Goal: Task Accomplishment & Management: Manage account settings

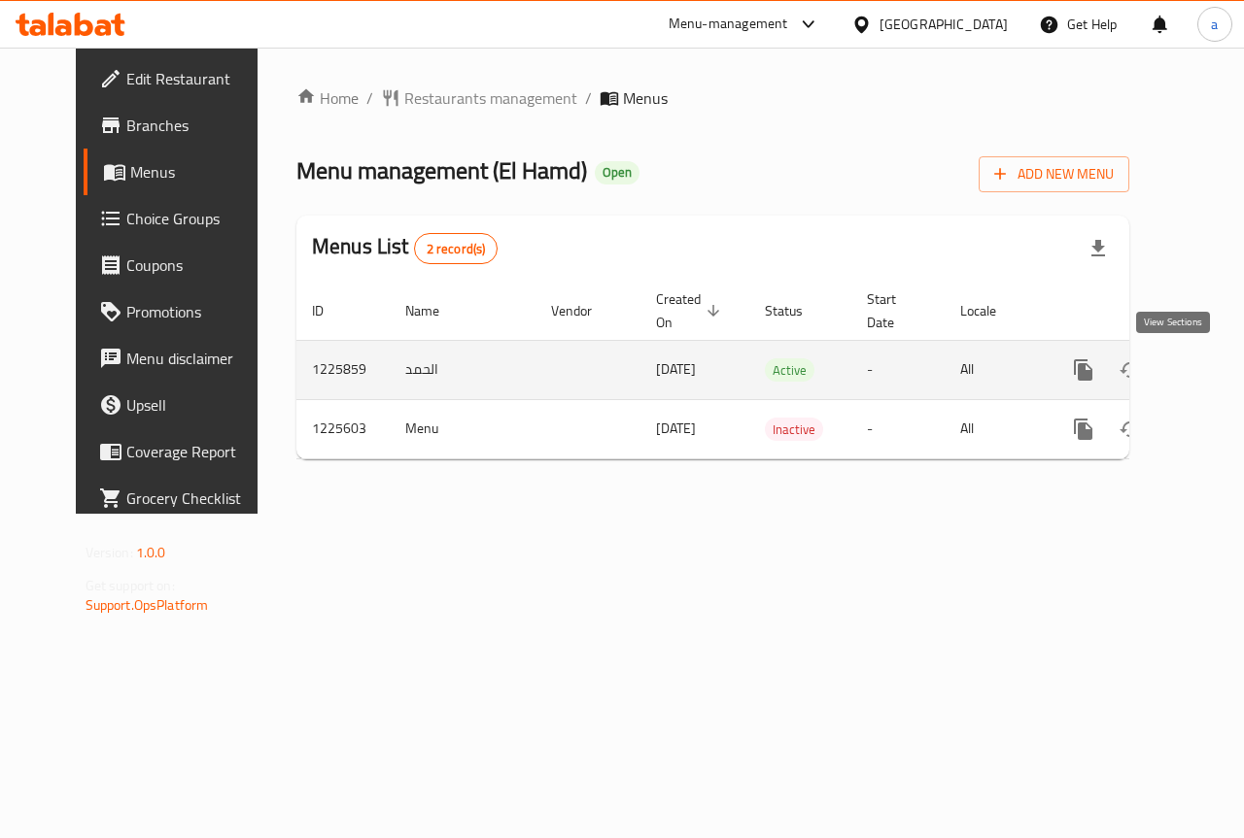
click at [1212, 370] on icon "enhanced table" at bounding box center [1223, 370] width 23 height 23
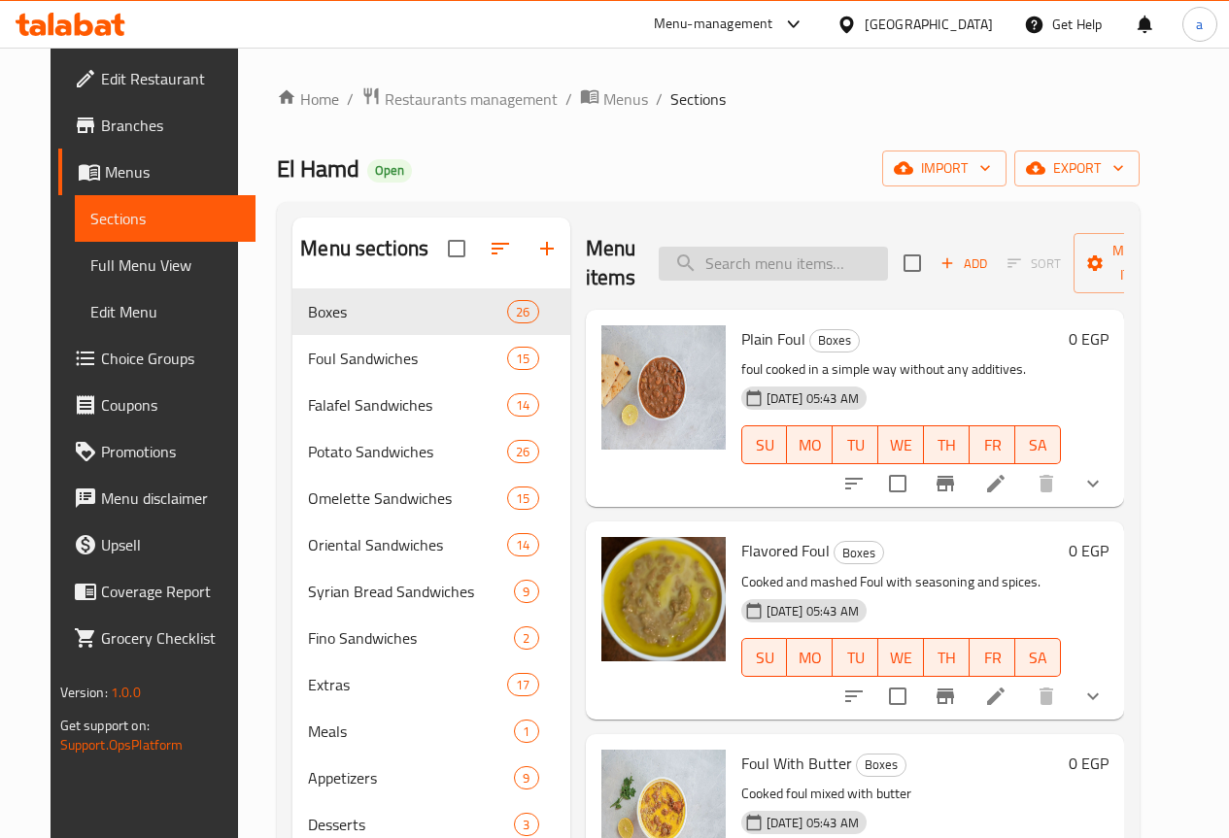
click at [700, 261] on input "search" at bounding box center [773, 264] width 229 height 34
paste input "ساندوتش بطاطس شيبسى"
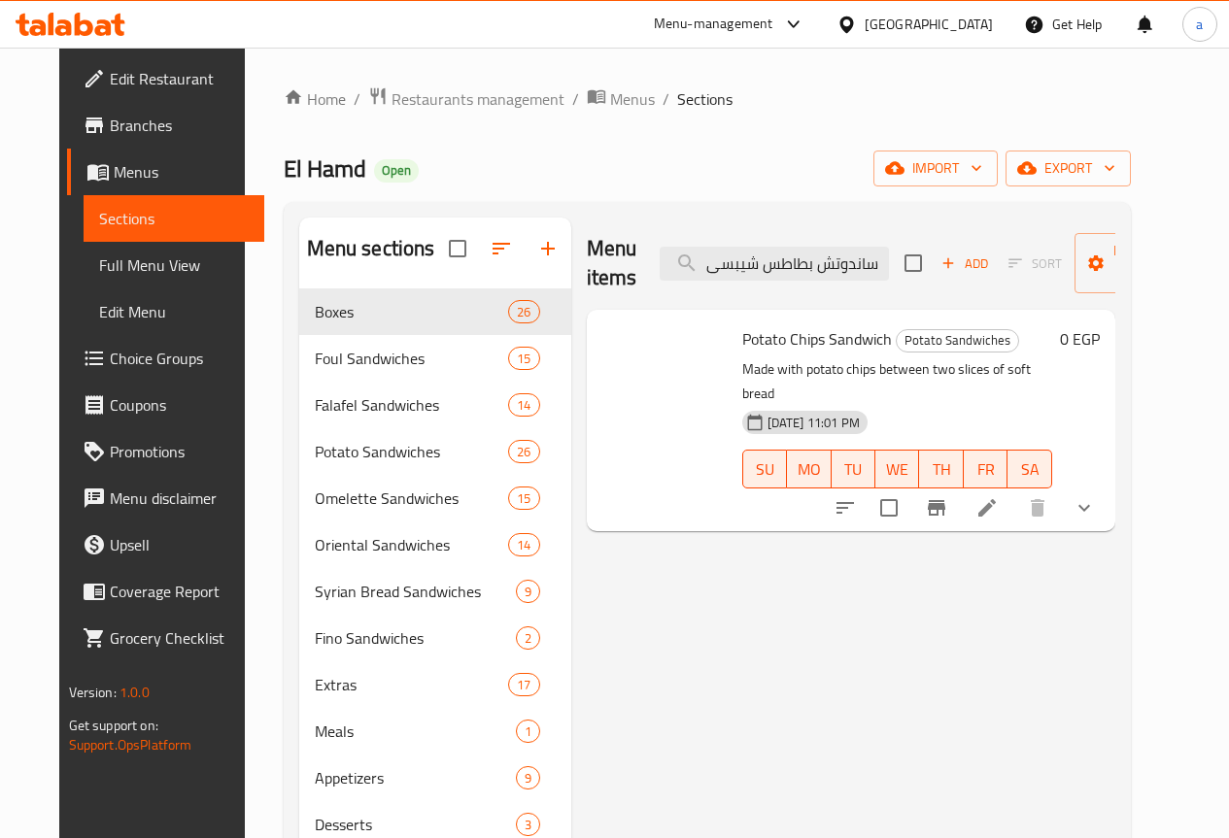
type input "ساندوتش بطاطس شيبسى"
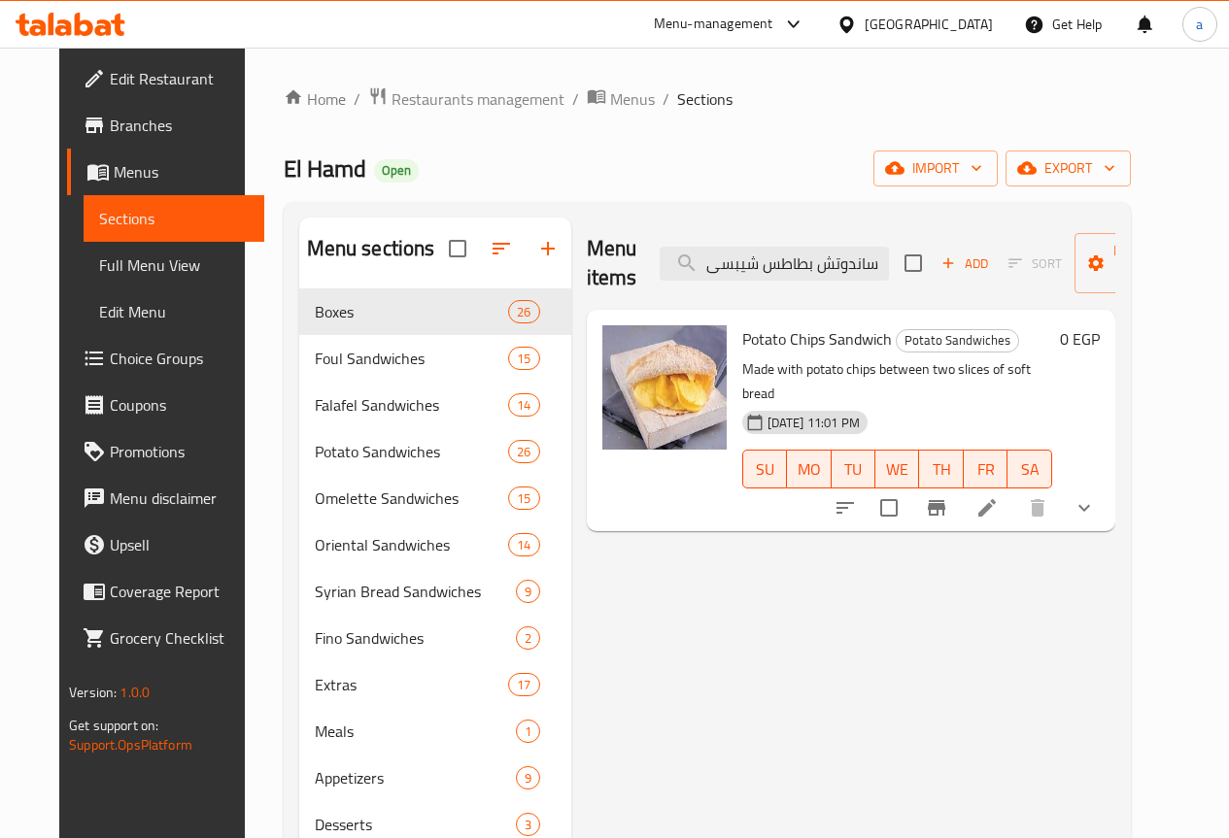
click at [127, 228] on span "Sections" at bounding box center [174, 218] width 150 height 23
click at [392, 106] on span "Restaurants management" at bounding box center [478, 98] width 173 height 23
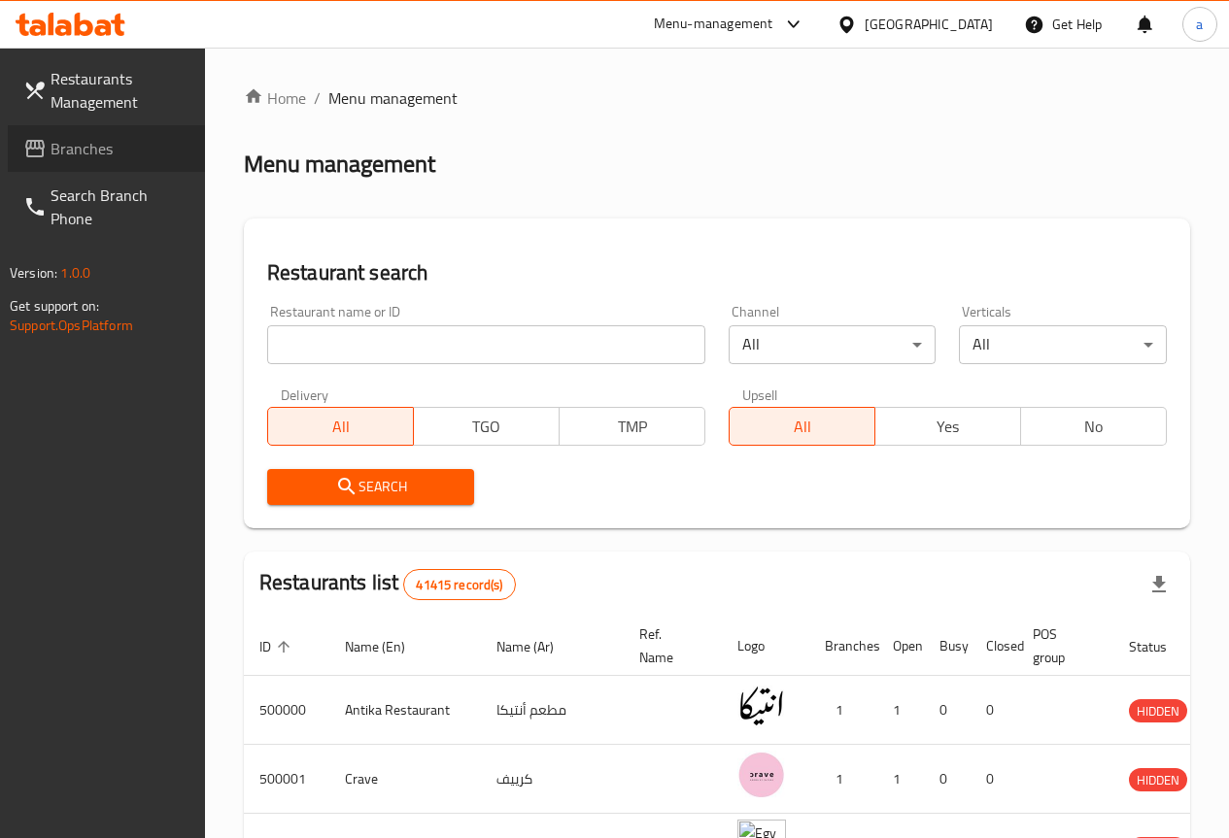
click at [102, 147] on span "Branches" at bounding box center [120, 148] width 139 height 23
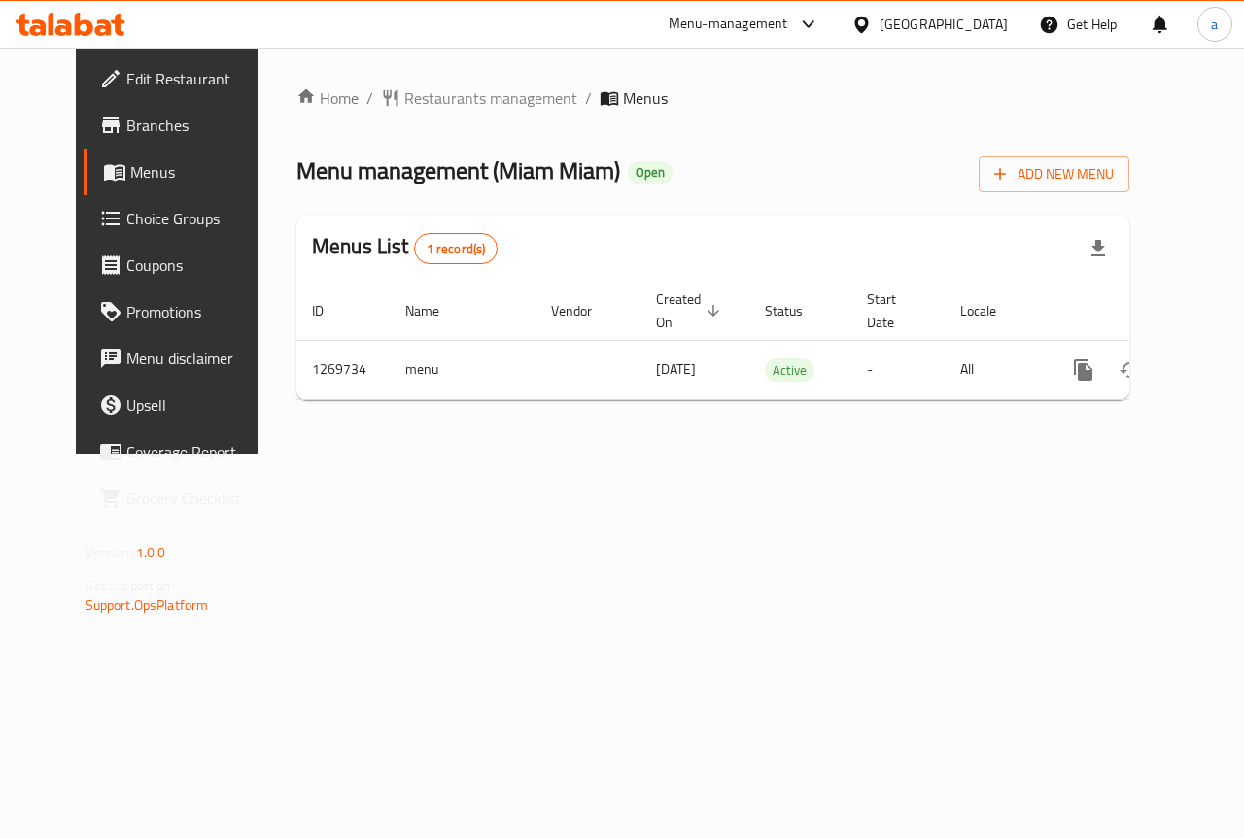
click at [146, 231] on link "Choice Groups" at bounding box center [184, 218] width 200 height 47
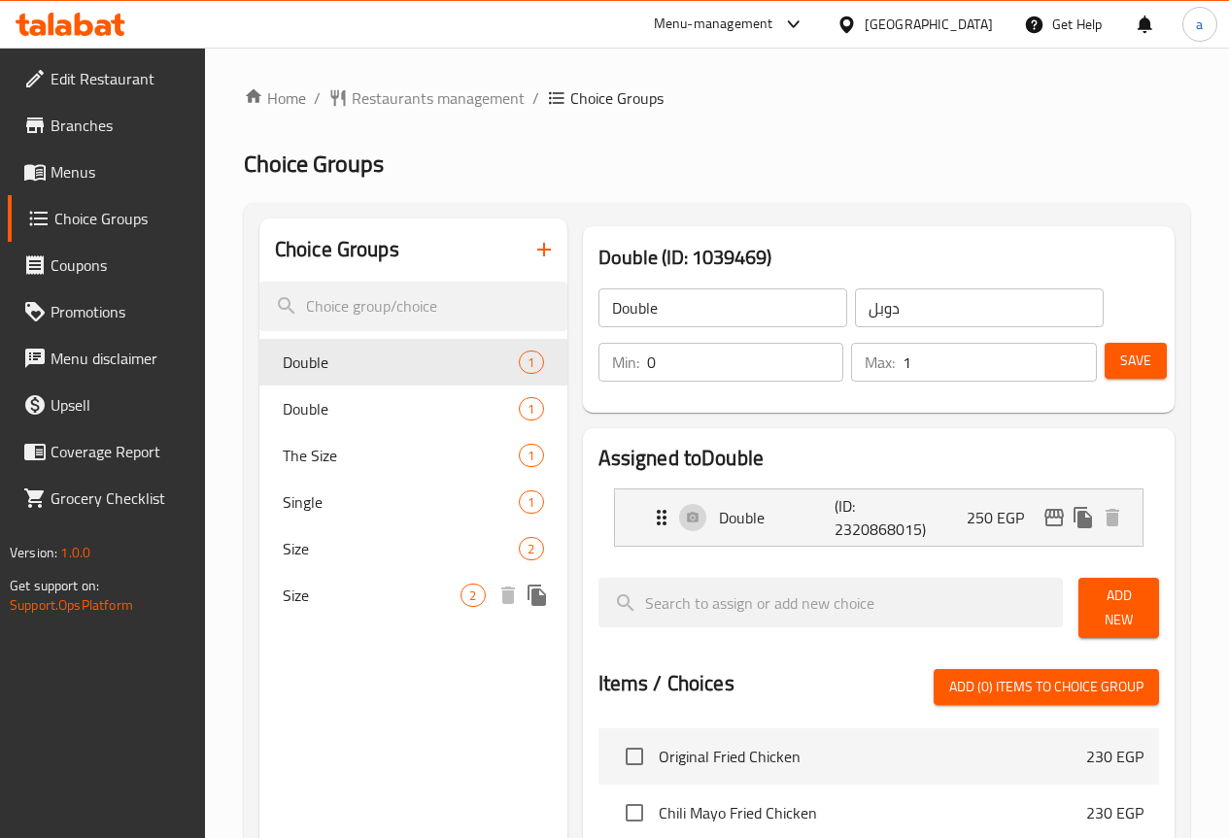
click at [321, 604] on span "Size" at bounding box center [372, 595] width 179 height 23
type input "Size"
type input "حجم"
type input "2"
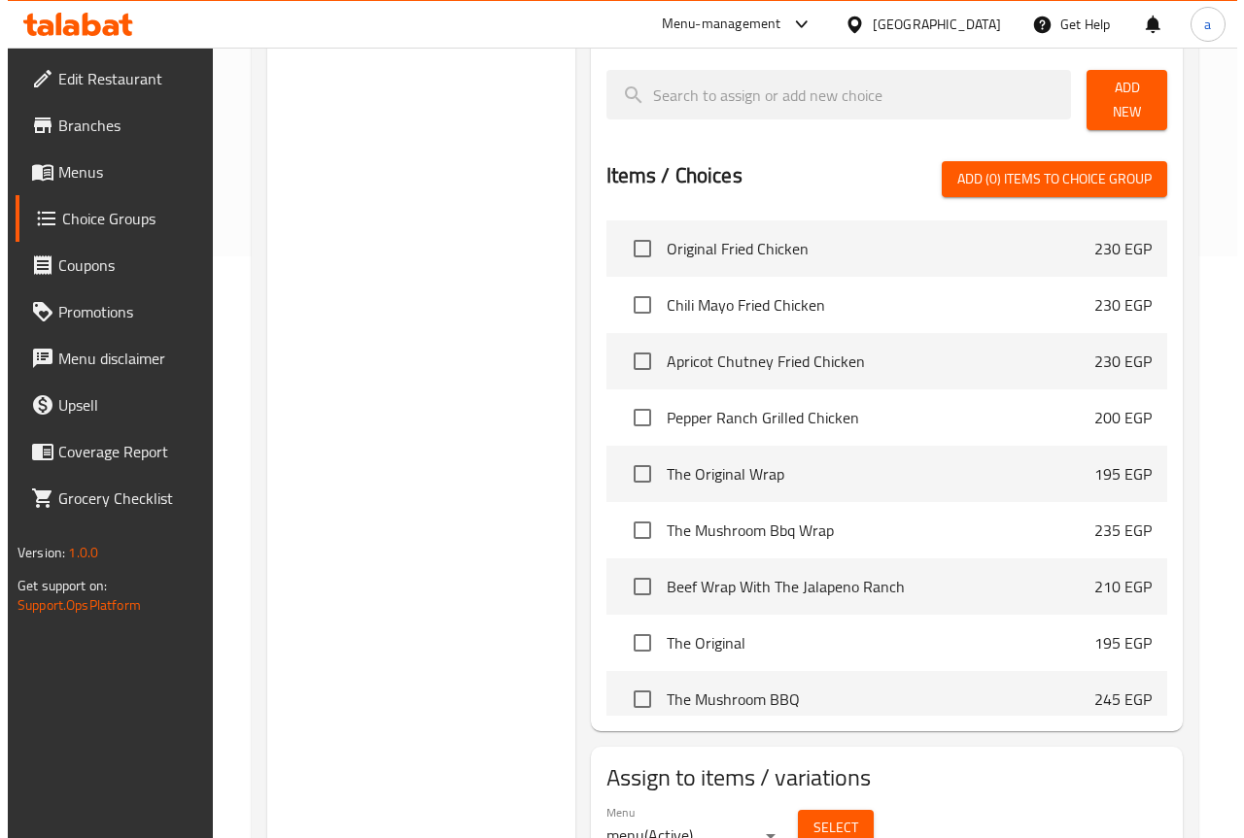
scroll to position [663, 0]
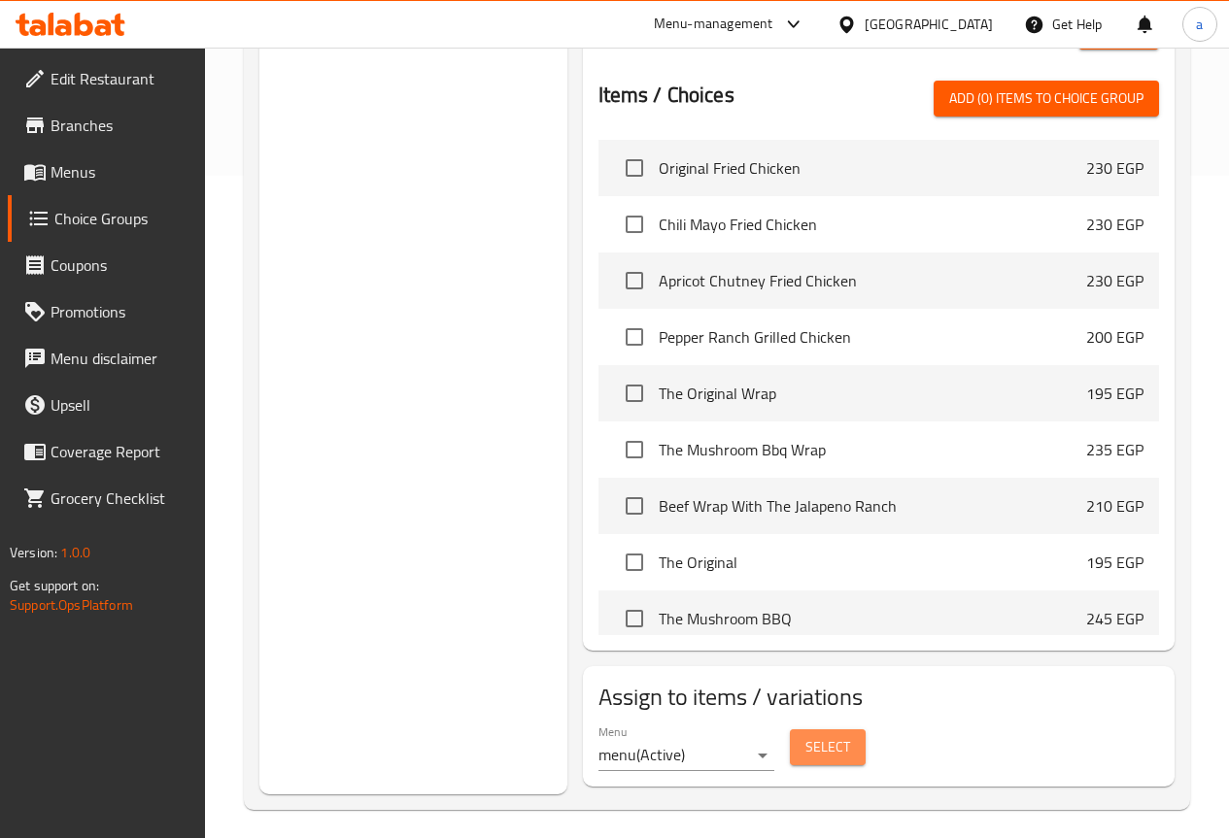
click at [805, 737] on span "Select" at bounding box center [827, 748] width 45 height 24
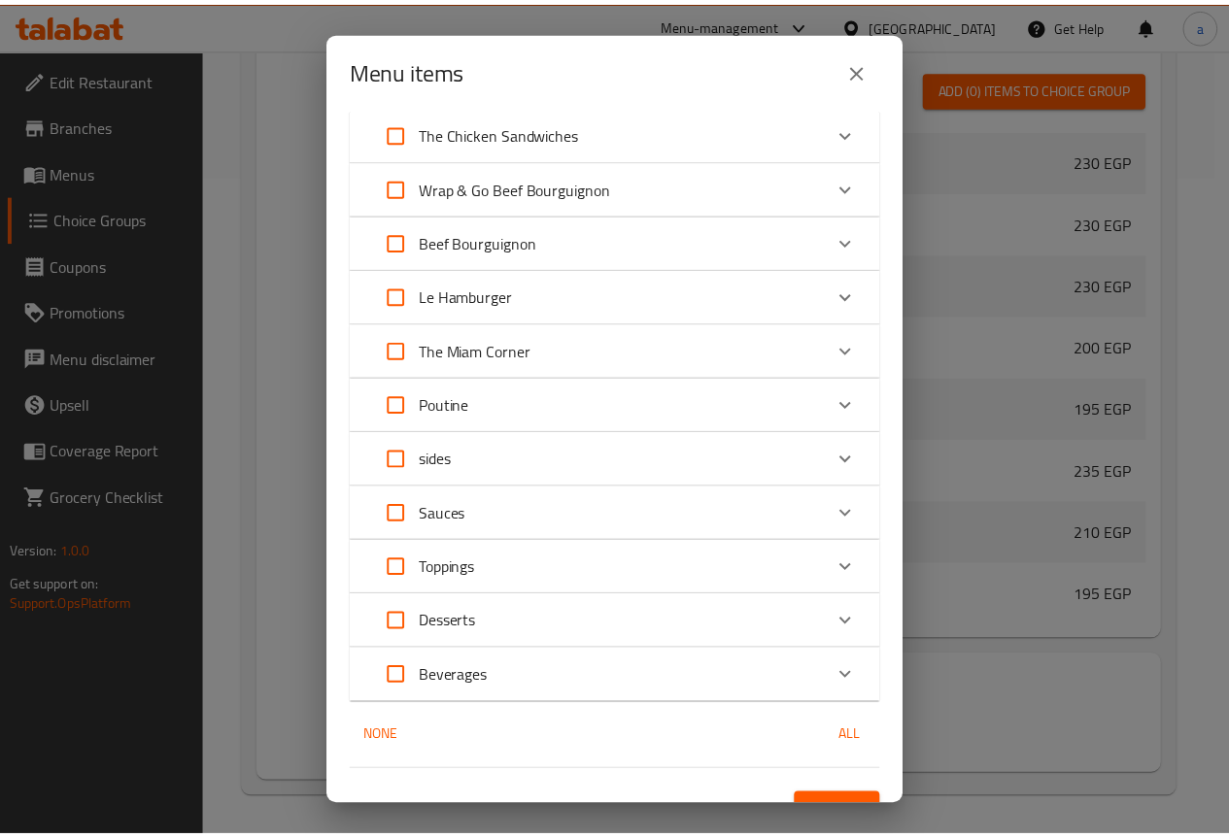
scroll to position [96, 0]
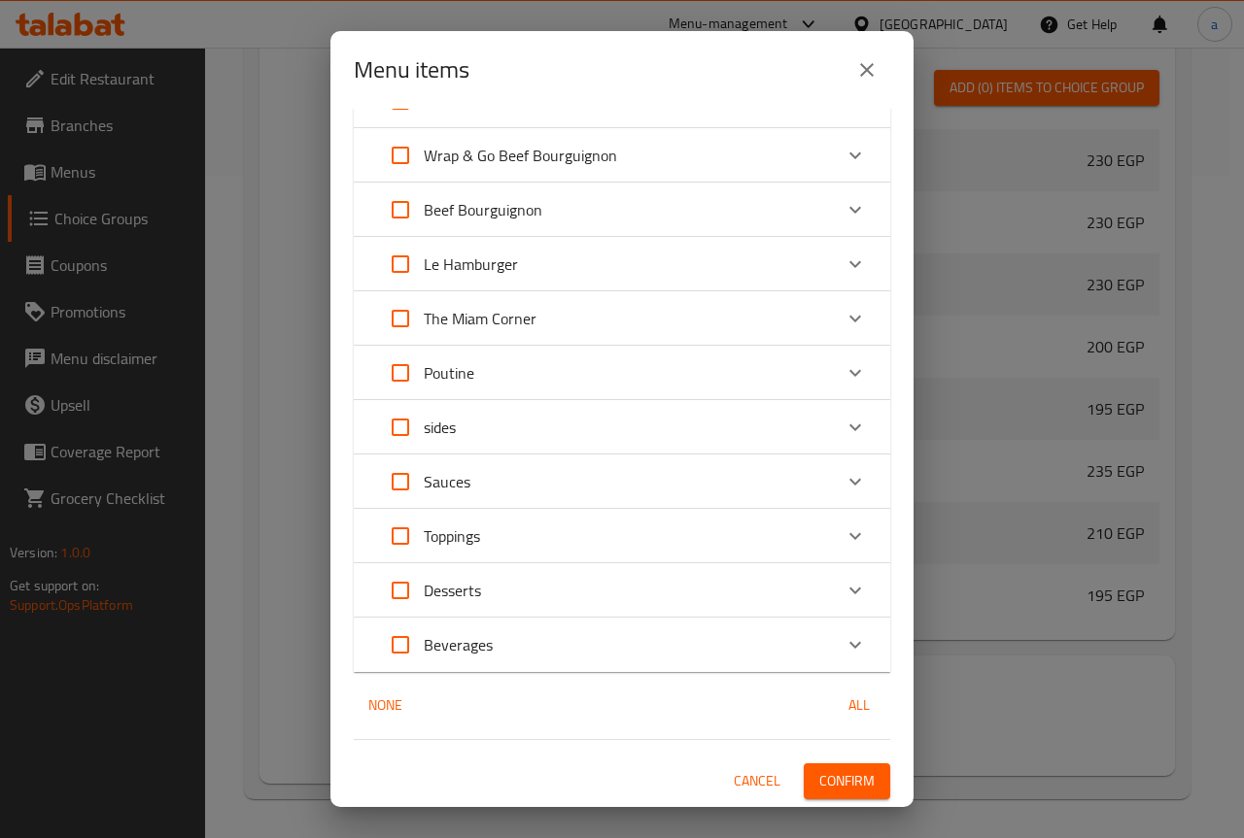
click at [734, 781] on span "Cancel" at bounding box center [757, 782] width 47 height 24
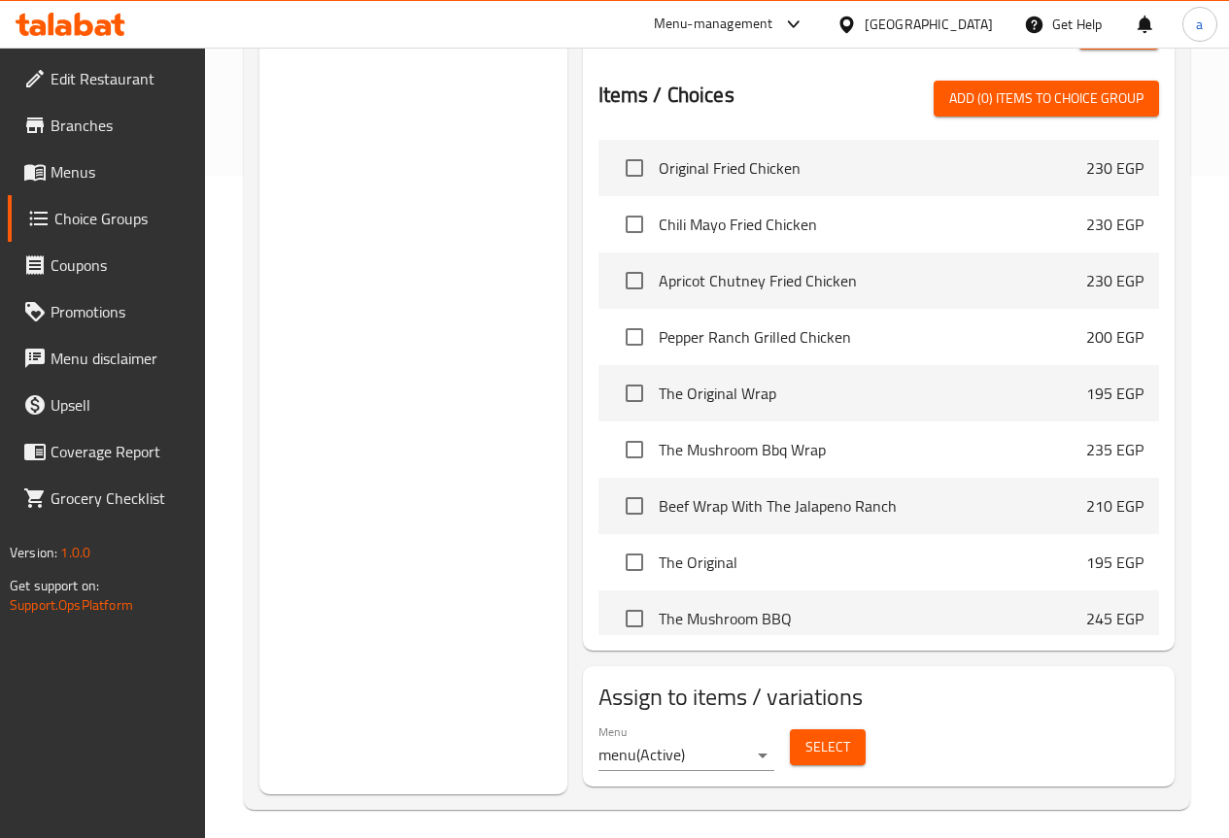
scroll to position [468, 0]
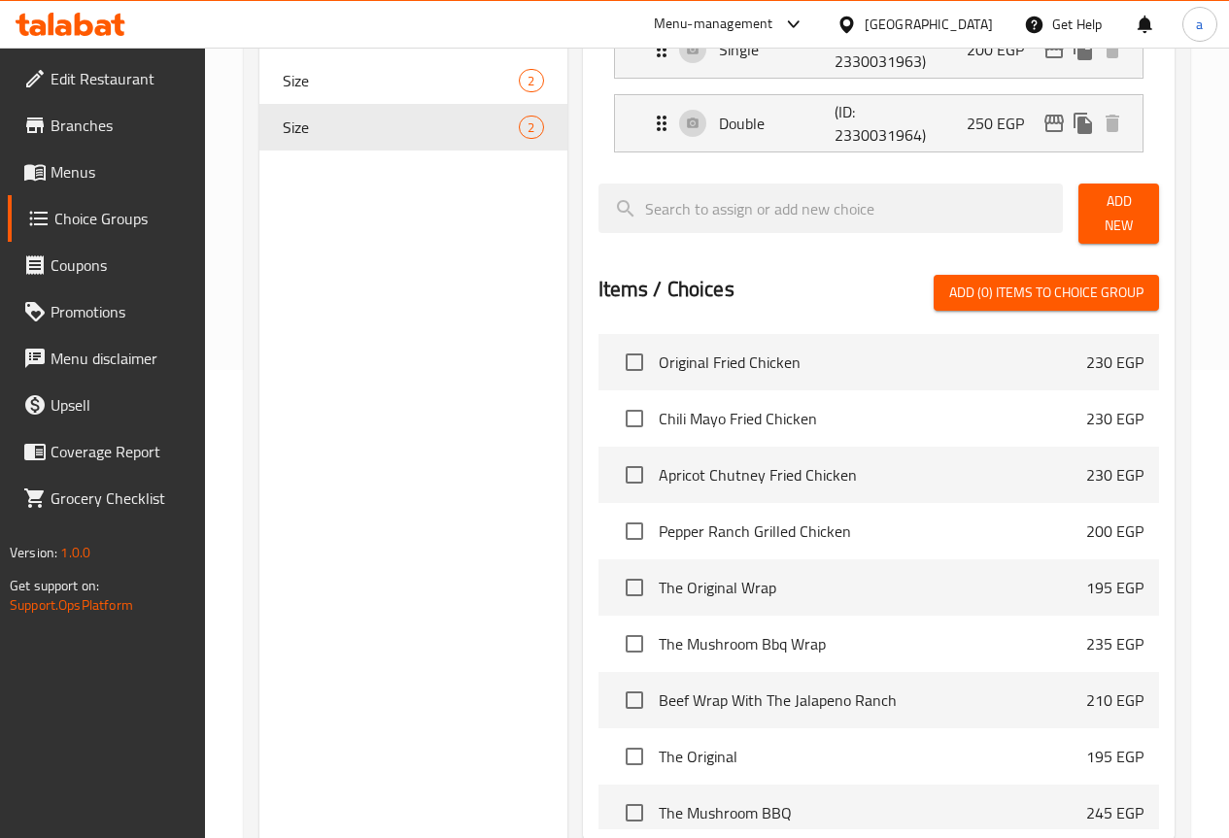
click at [109, 120] on span "Branches" at bounding box center [120, 125] width 139 height 23
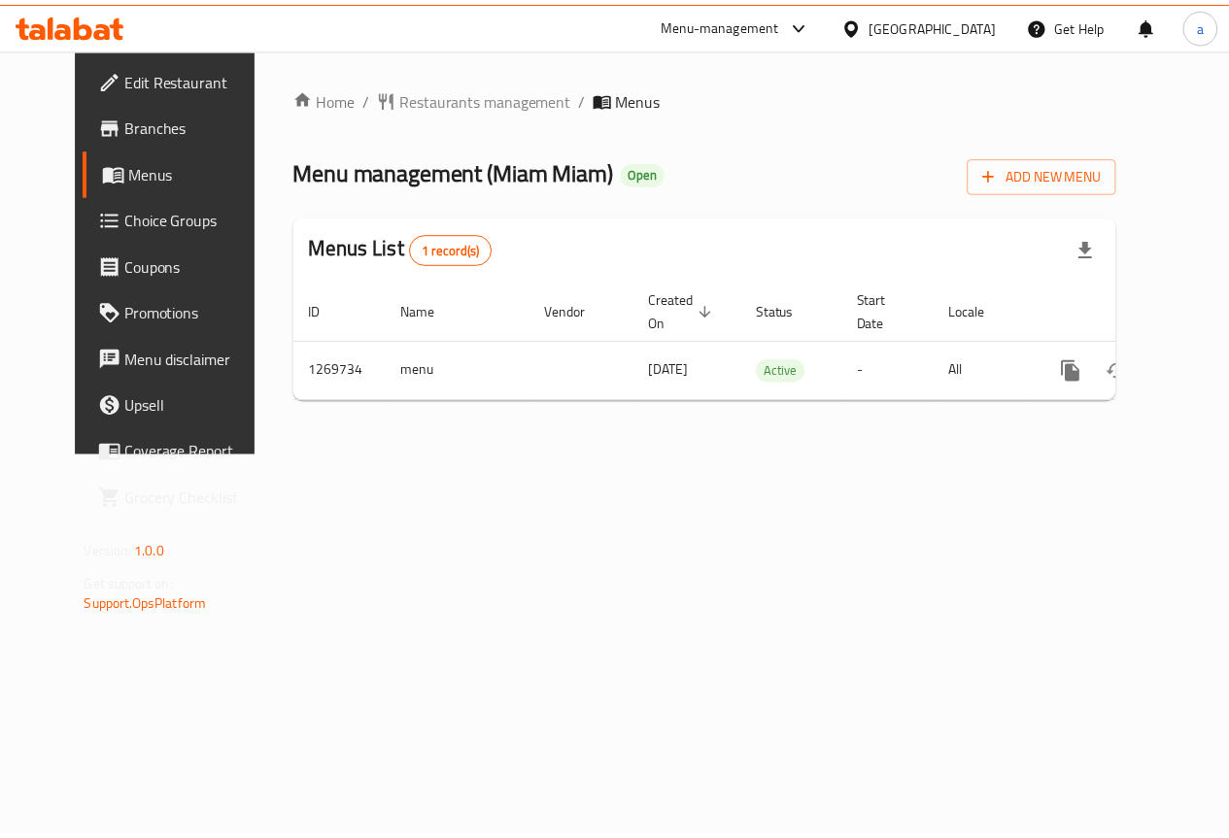
scroll to position [0, 7]
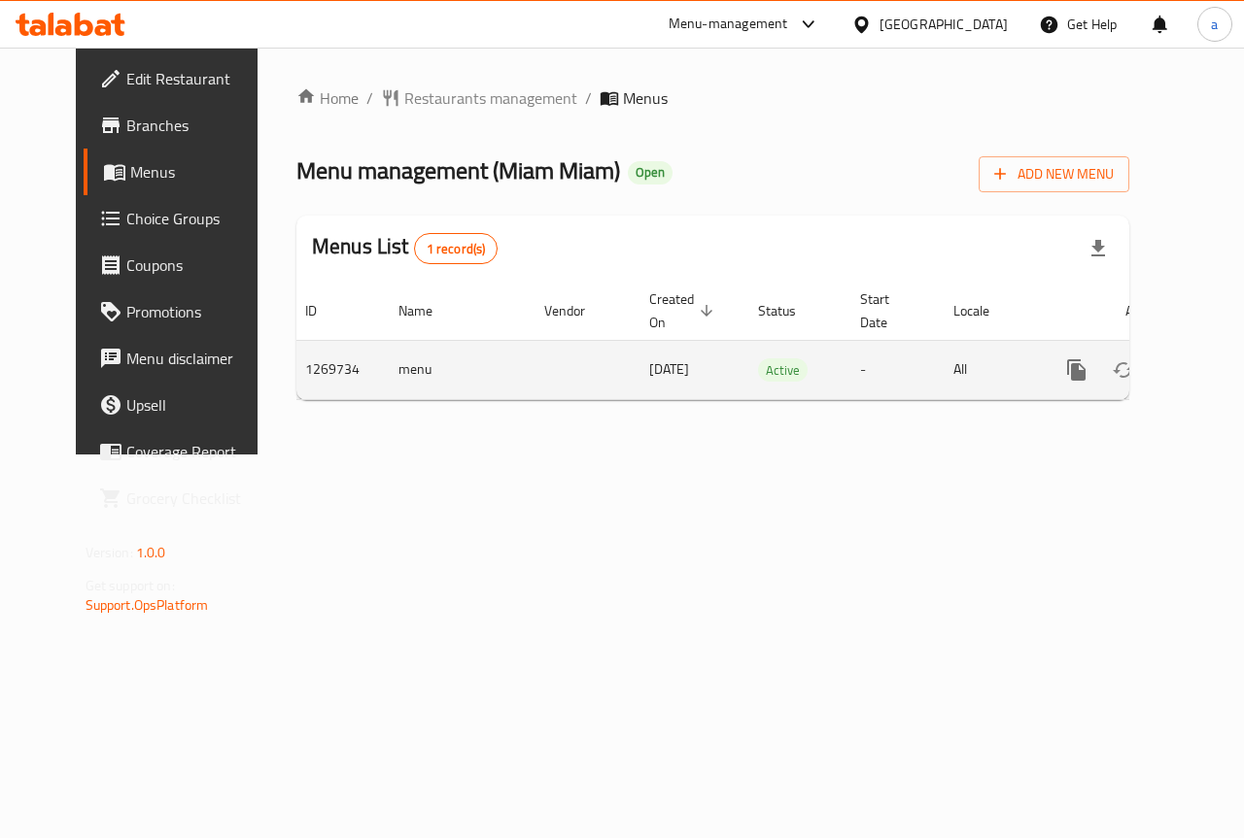
click at [1208, 370] on icon "enhanced table" at bounding box center [1216, 369] width 17 height 17
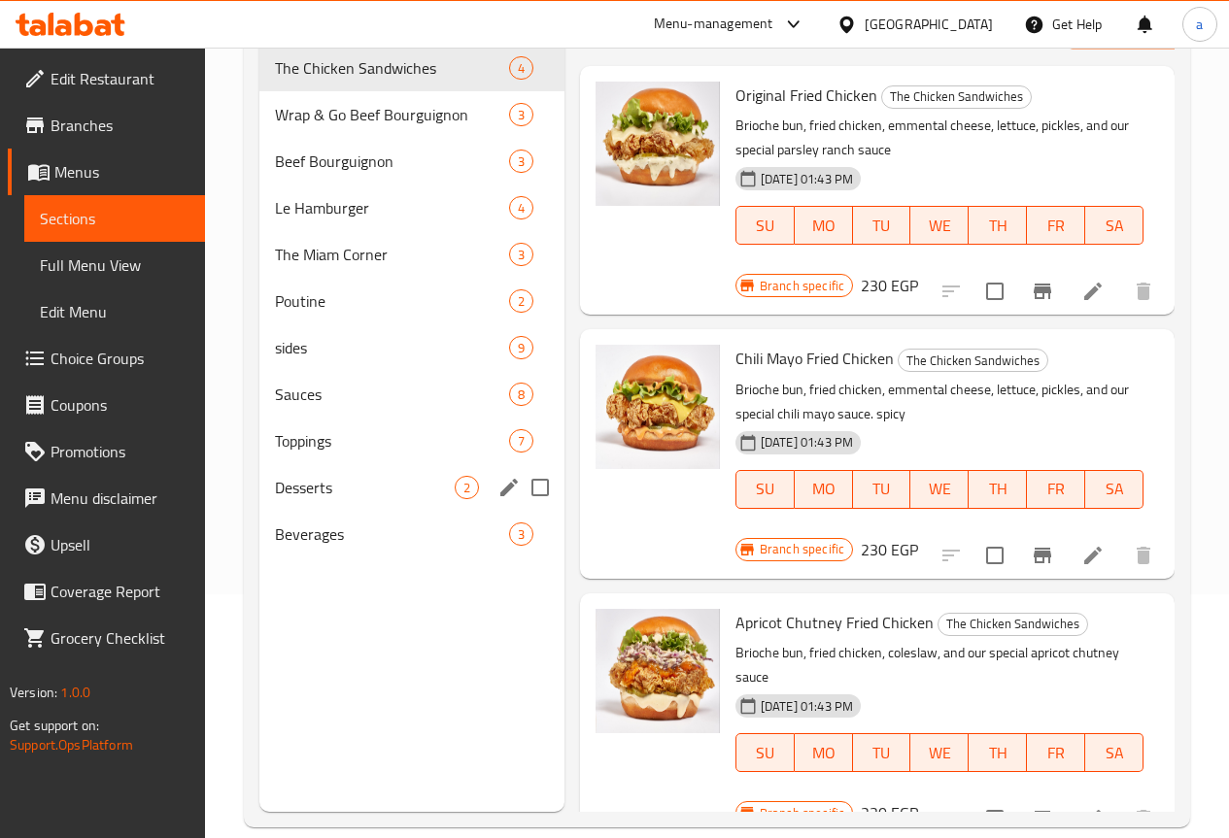
scroll to position [272, 0]
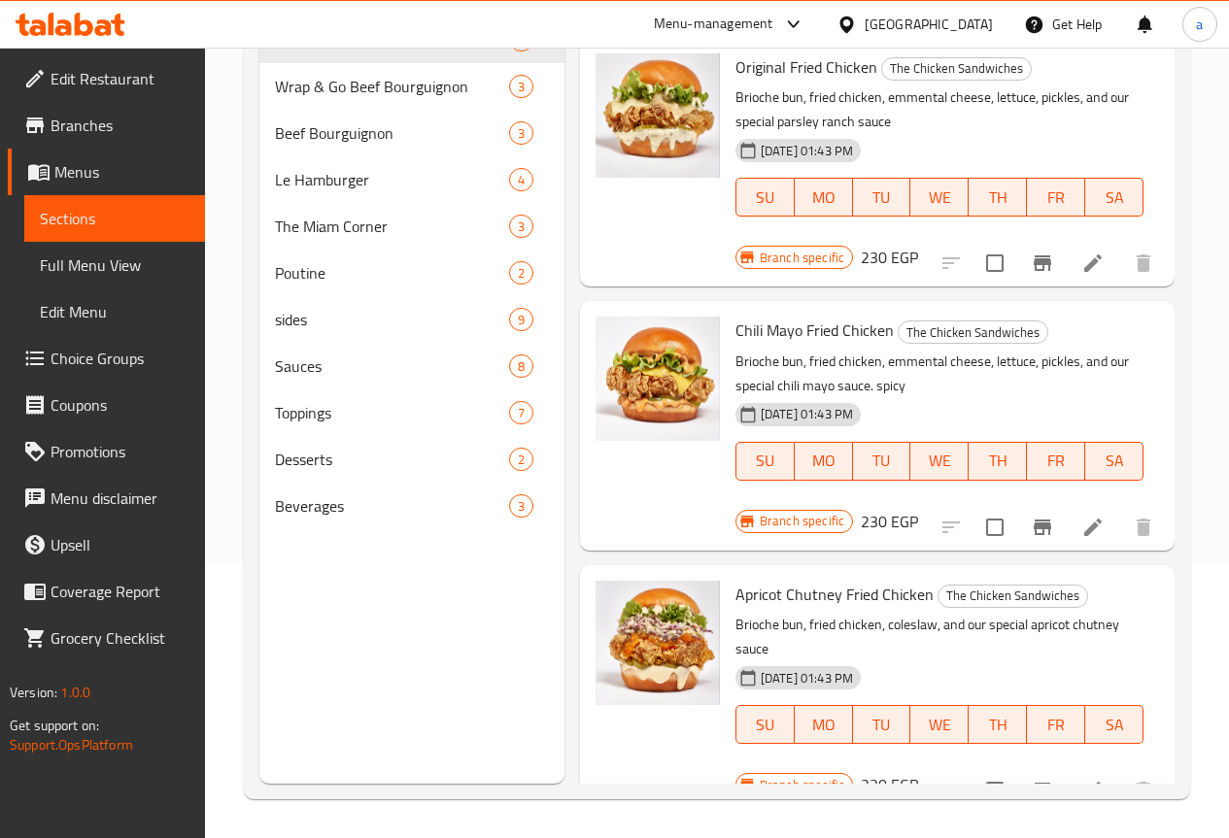
click at [107, 352] on span "Choice Groups" at bounding box center [120, 358] width 139 height 23
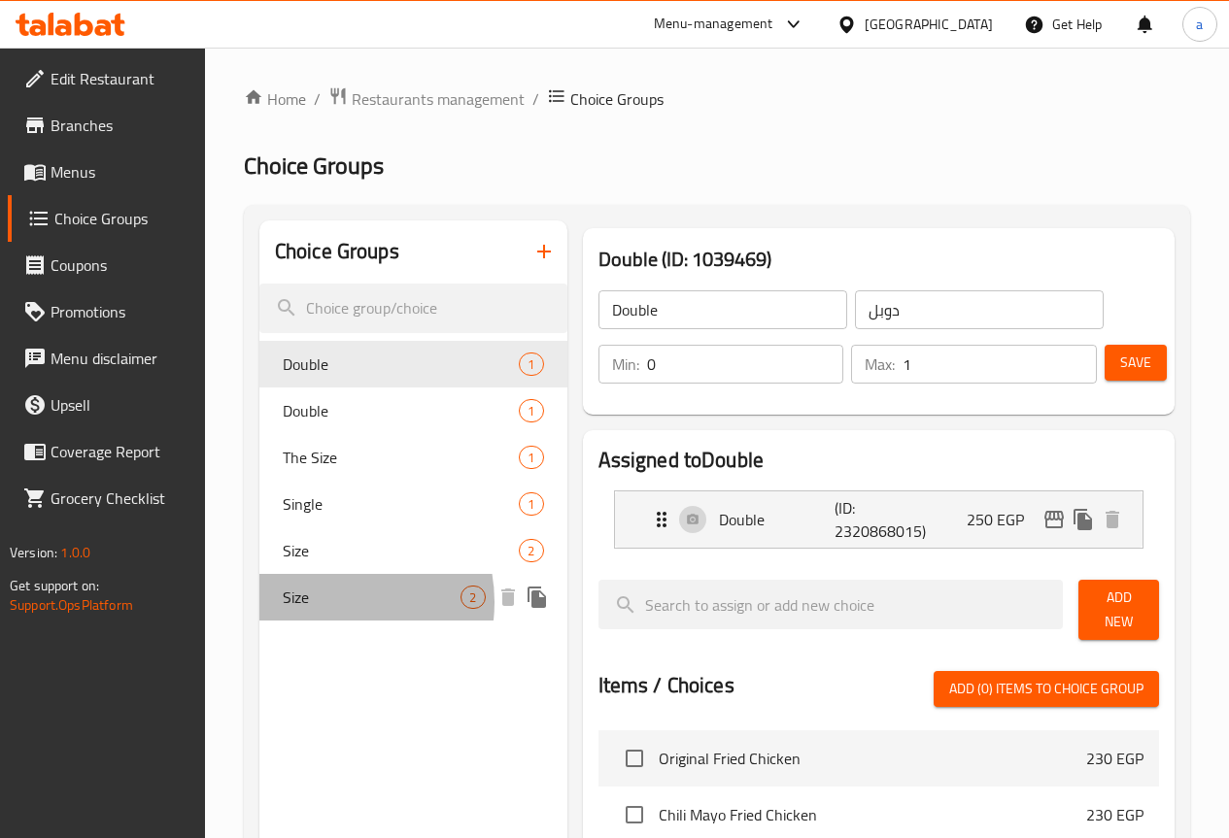
click at [329, 602] on span "Size" at bounding box center [372, 597] width 179 height 23
type input "Size"
type input "حجم"
type input "2"
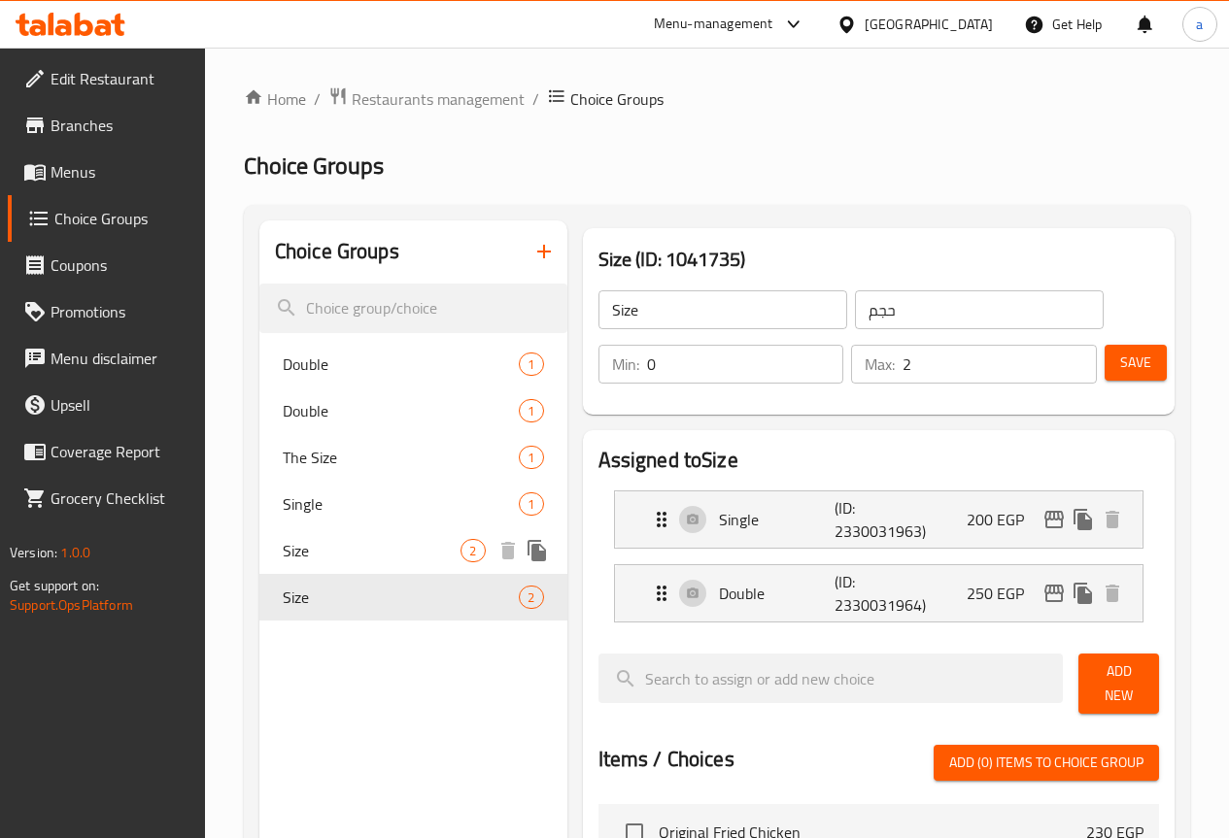
click at [314, 553] on span "Size" at bounding box center [372, 550] width 179 height 23
type input "Size"
type input "الحجم"
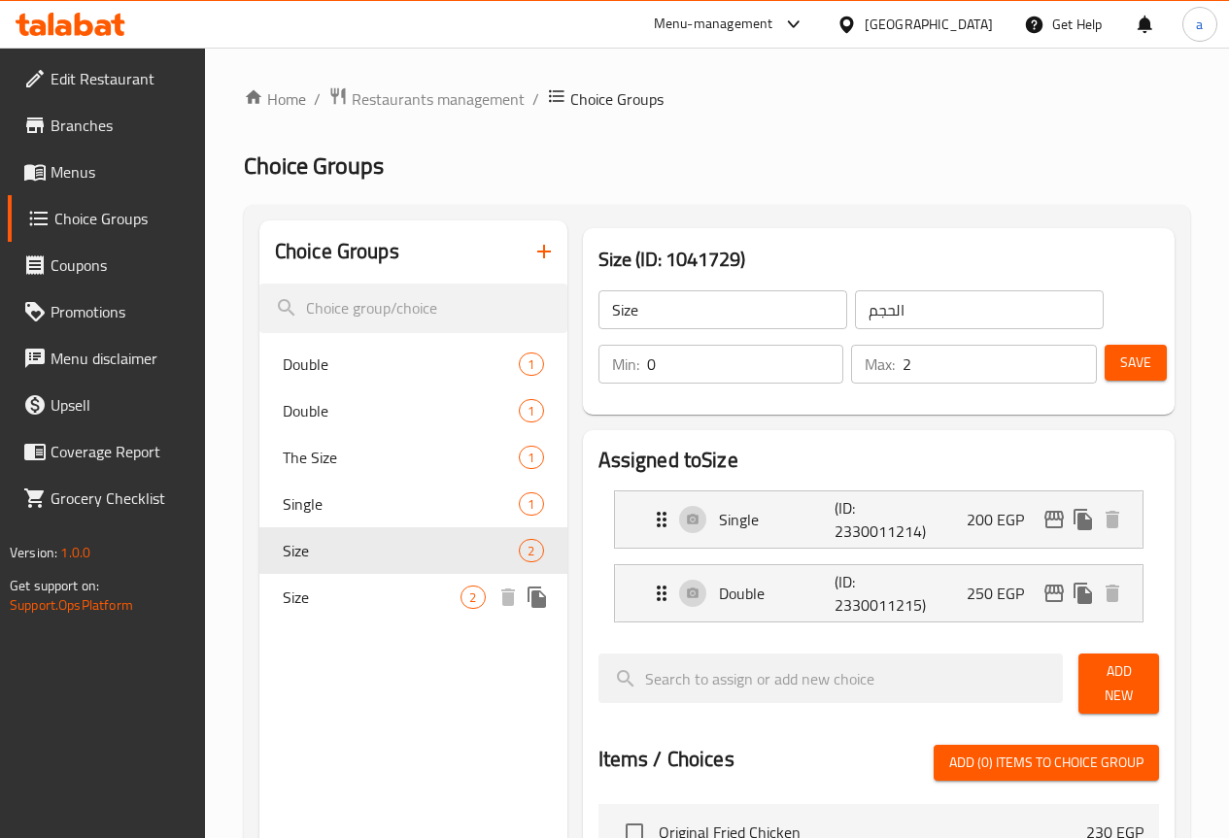
click at [306, 609] on span "Size" at bounding box center [372, 597] width 179 height 23
type input "Size"
type input "حجم"
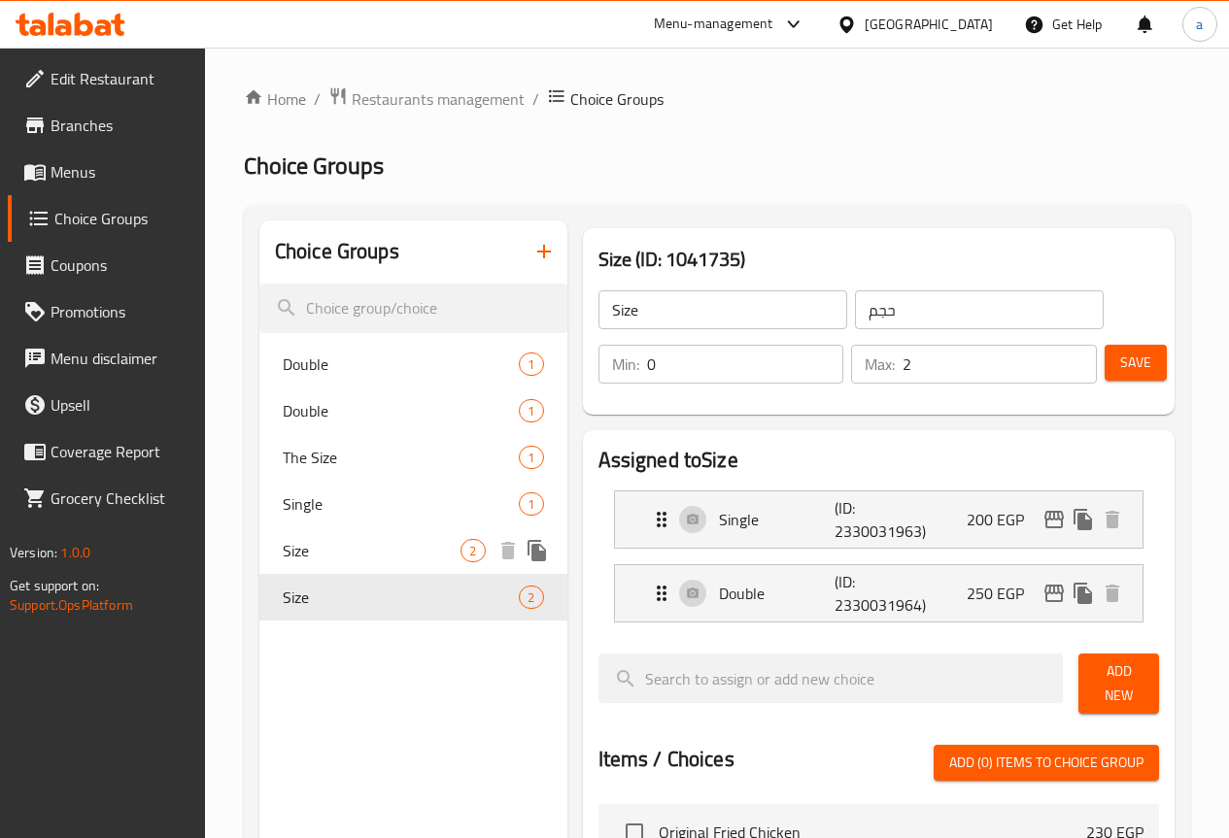
click at [308, 556] on span "Size" at bounding box center [372, 550] width 179 height 23
type input "Size"
type input "الحجم"
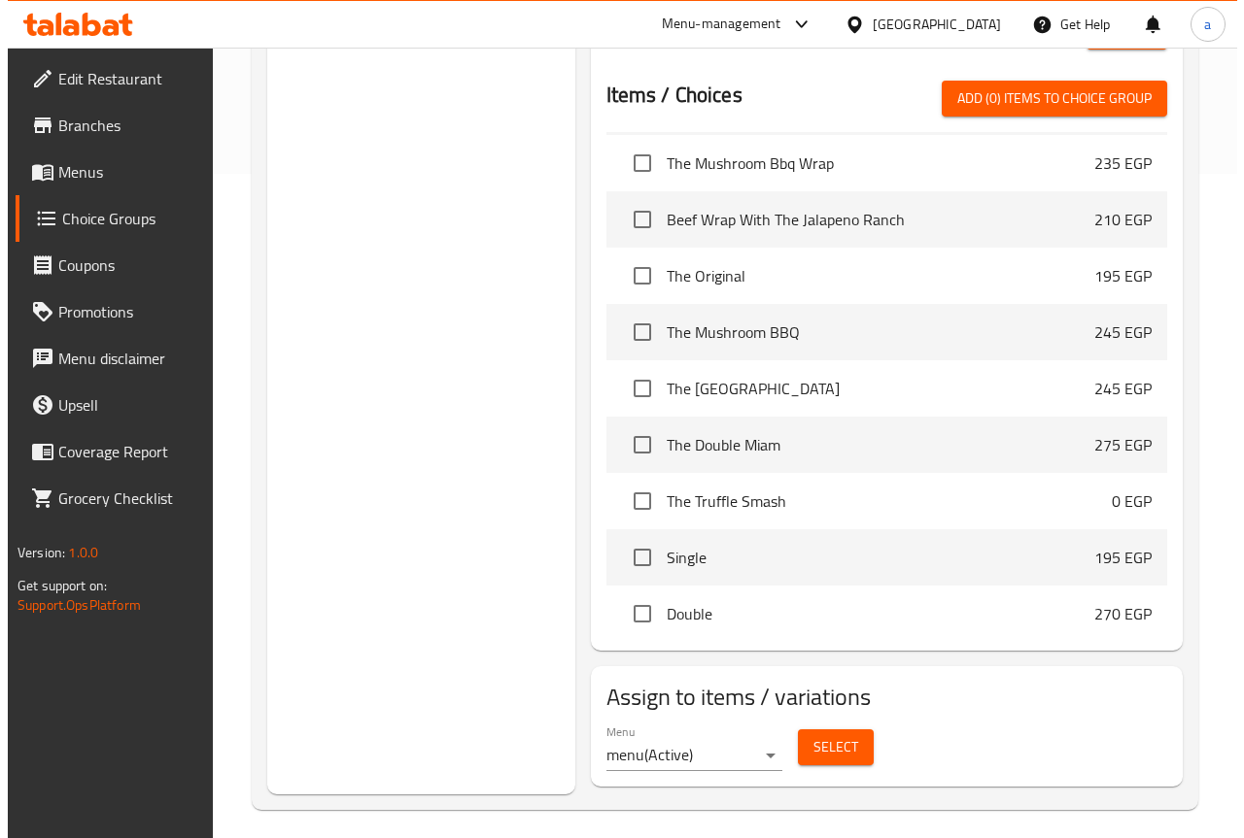
scroll to position [486, 0]
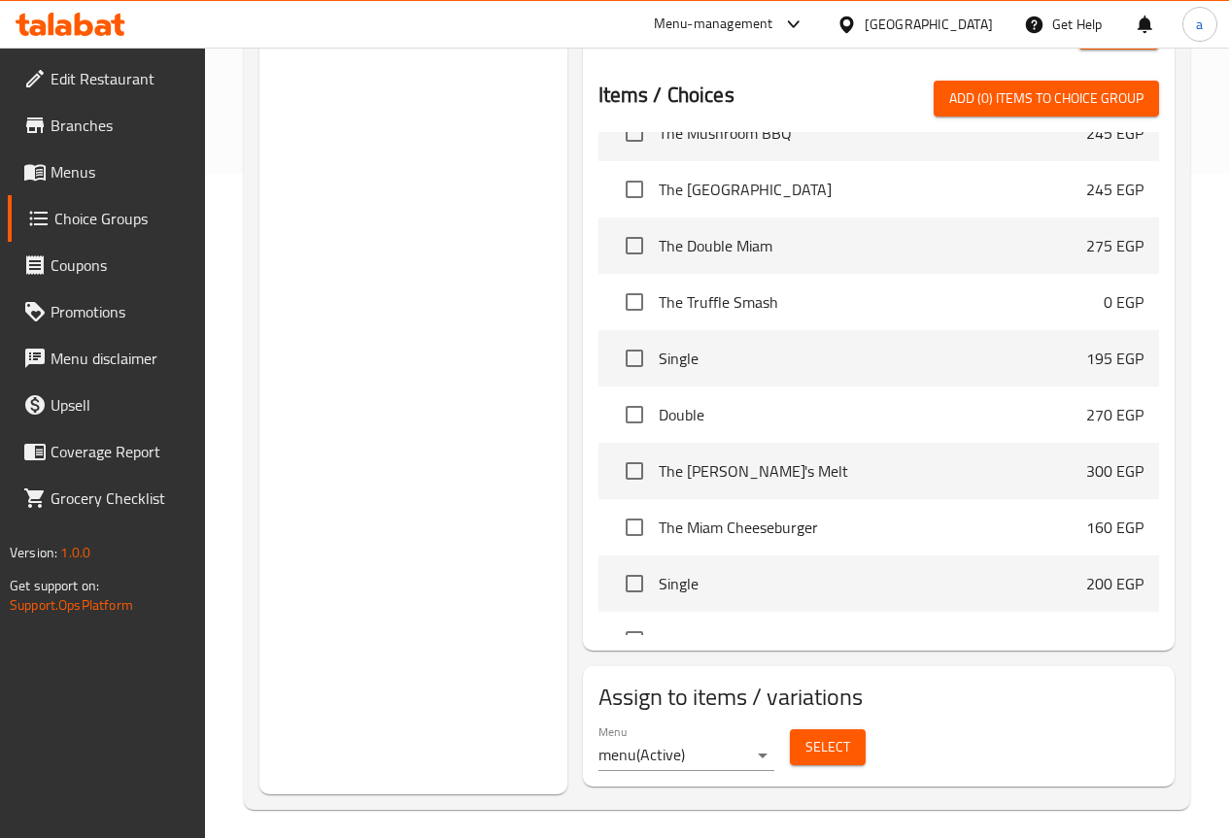
click at [805, 736] on span "Select" at bounding box center [827, 748] width 45 height 24
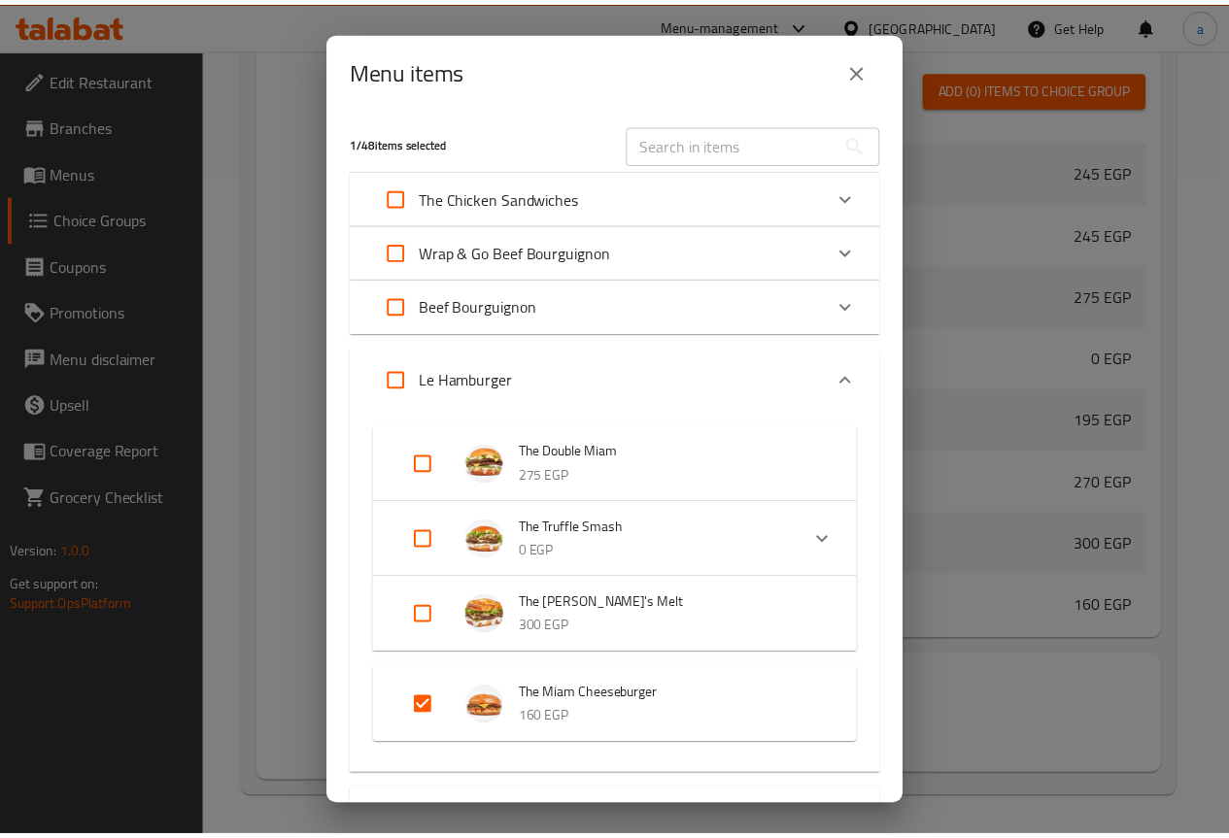
scroll to position [291, 0]
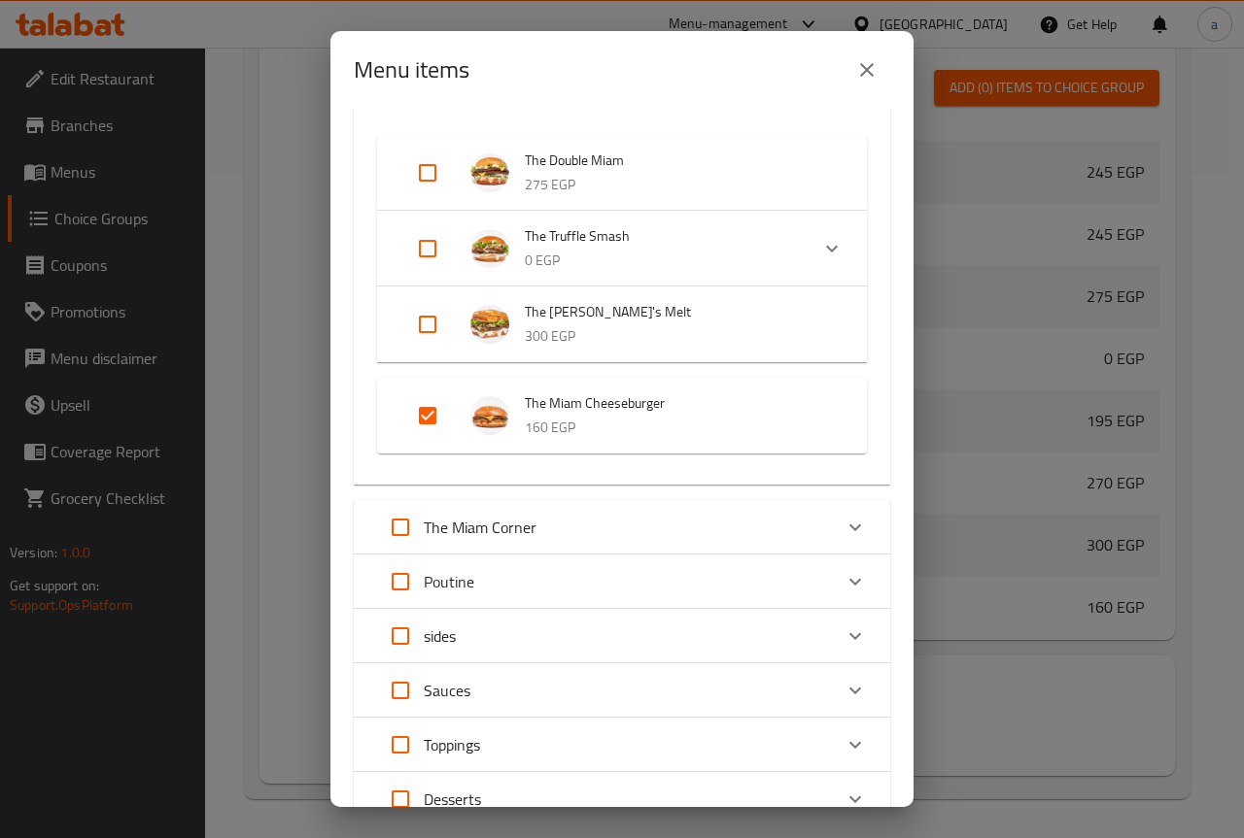
click at [850, 60] on button "close" at bounding box center [866, 70] width 47 height 47
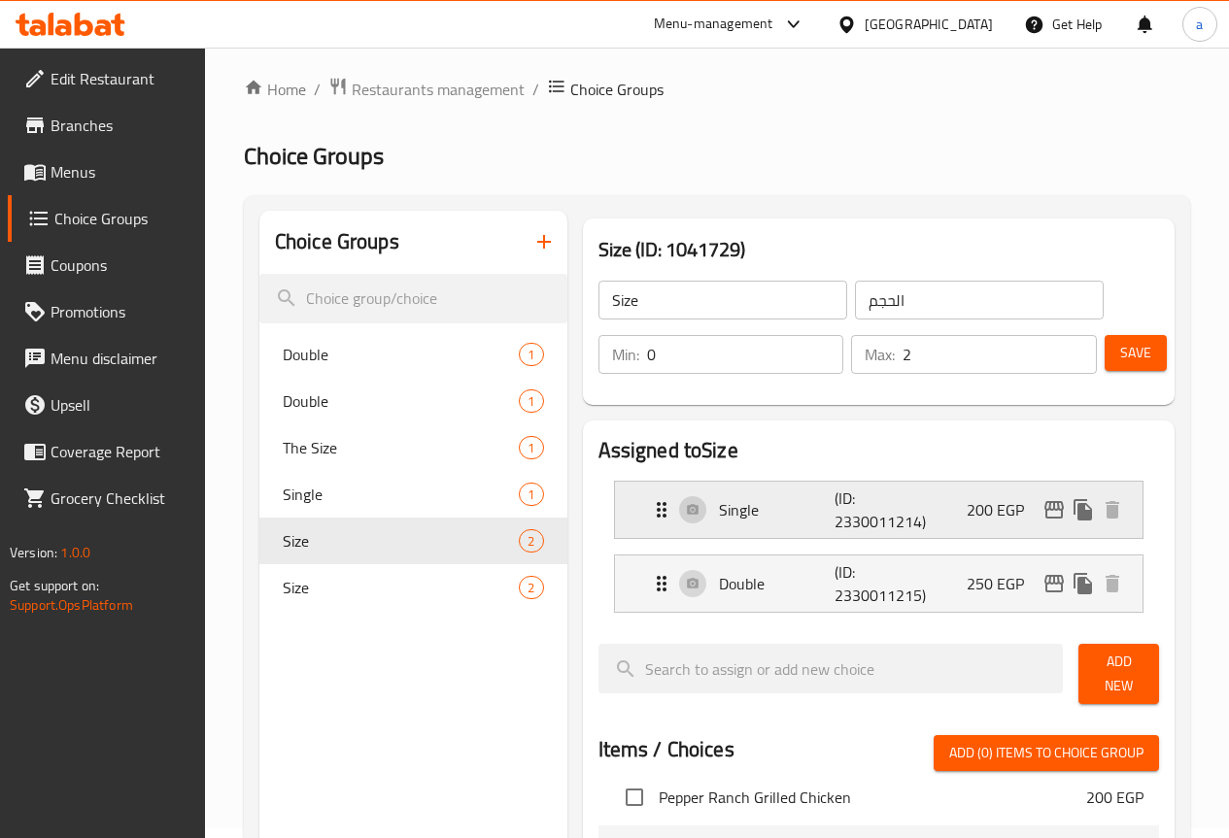
scroll to position [0, 0]
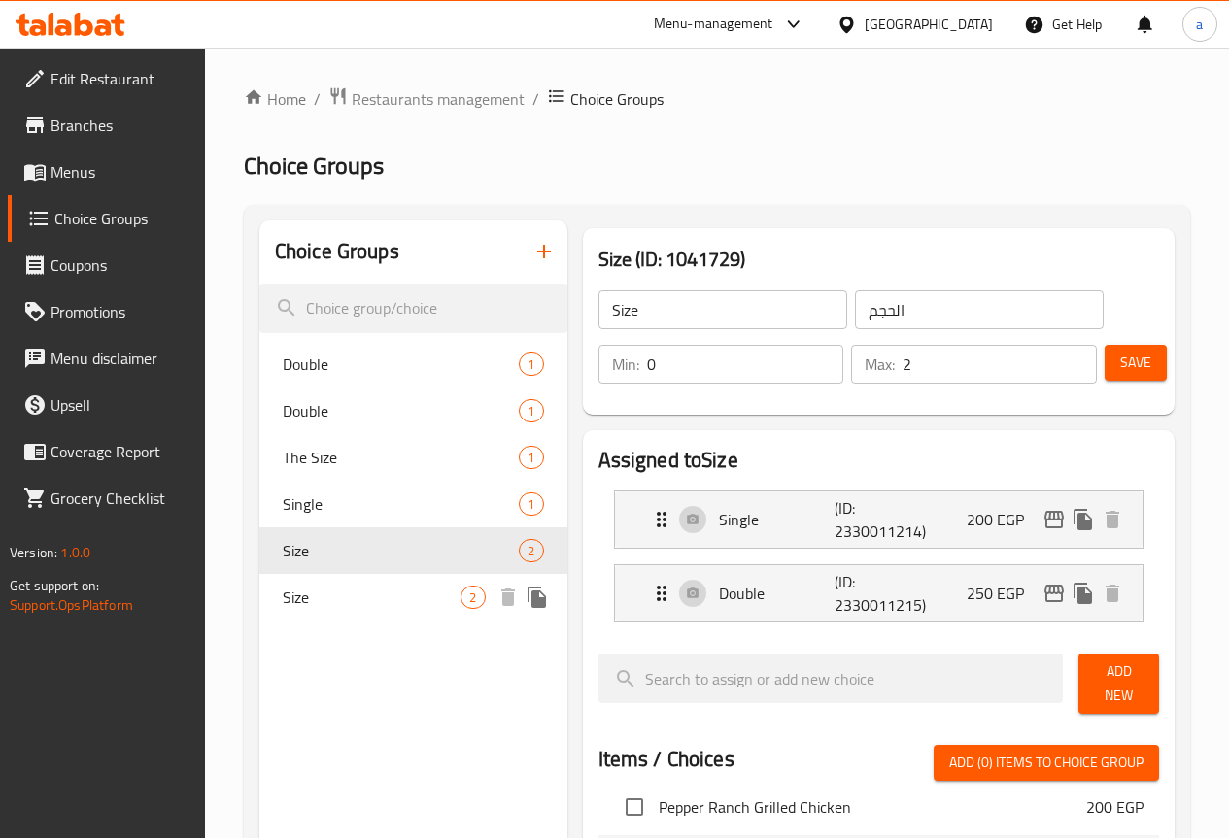
click at [328, 596] on span "Size" at bounding box center [372, 597] width 179 height 23
type input "Size"
type input "حجم"
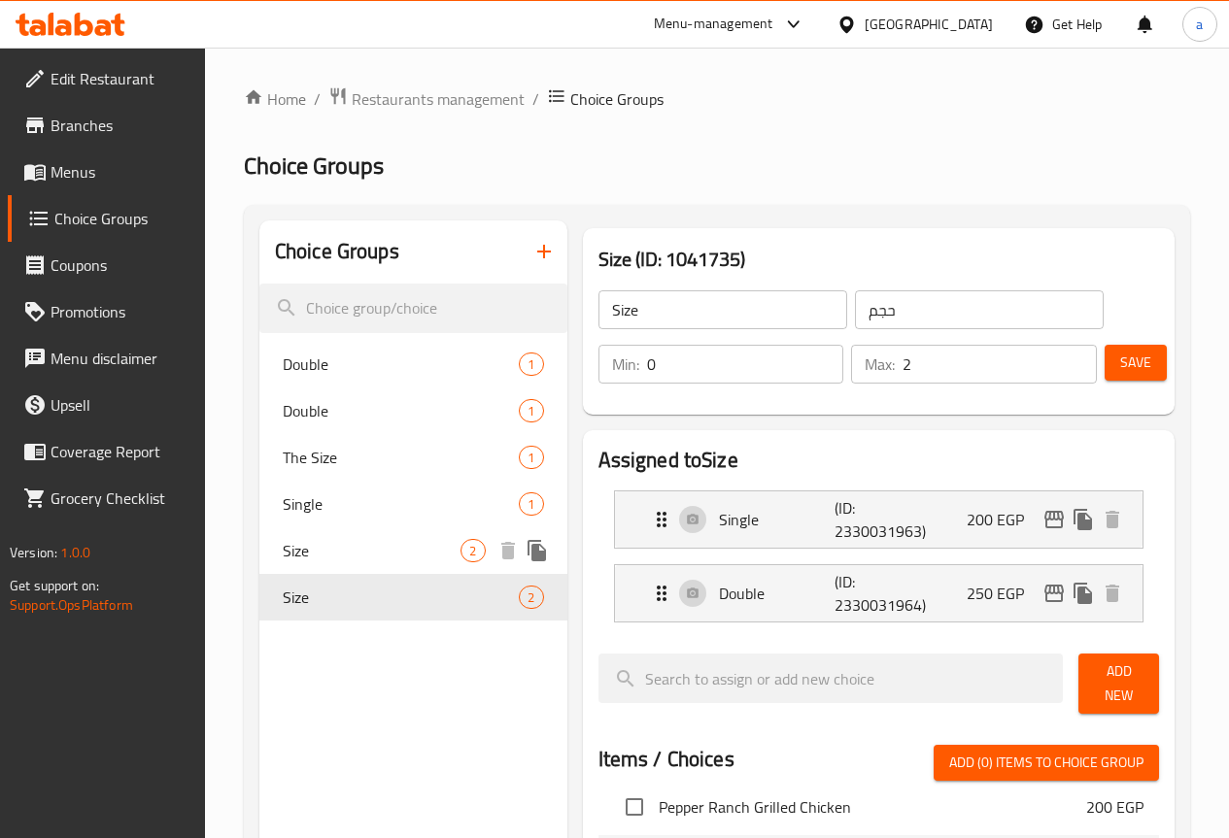
click at [274, 565] on div "Size 2" at bounding box center [413, 551] width 308 height 47
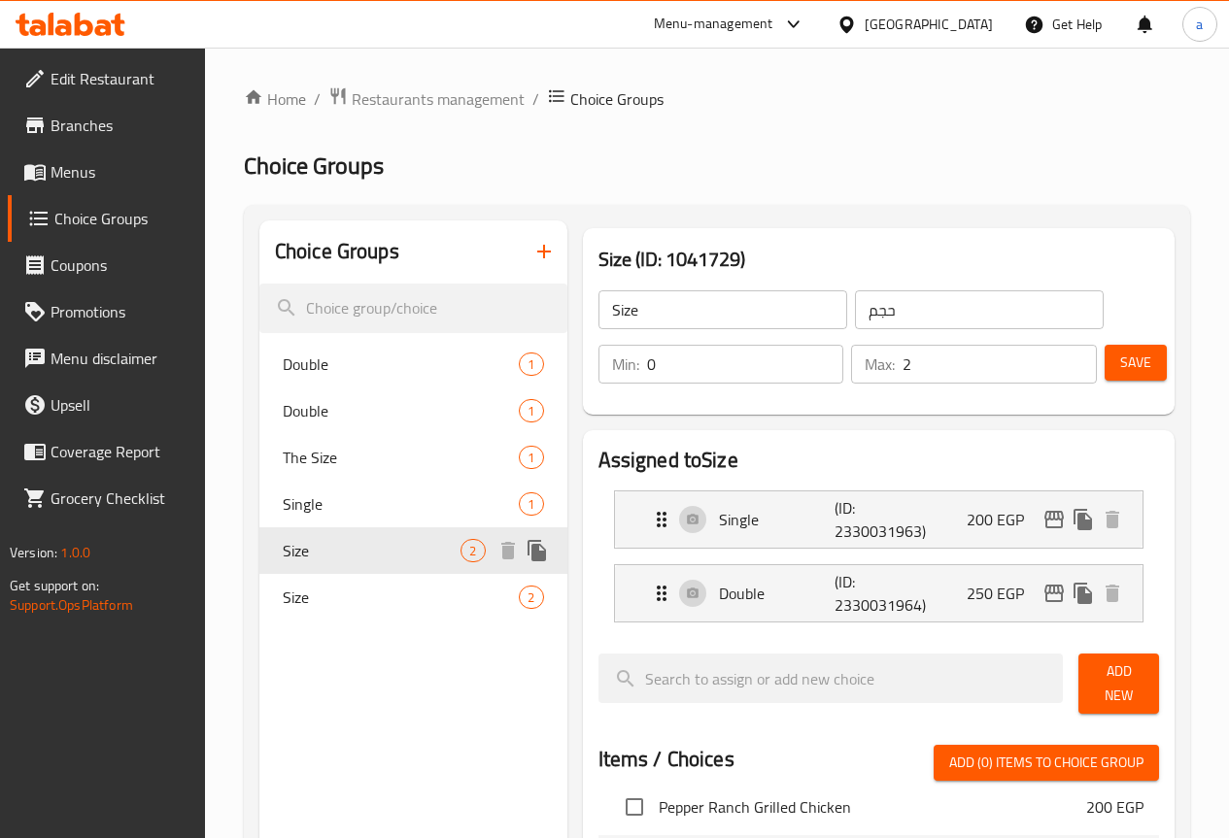
type input "Size"
type input "الحجم"
click at [111, 222] on span "Choice Groups" at bounding box center [121, 218] width 135 height 23
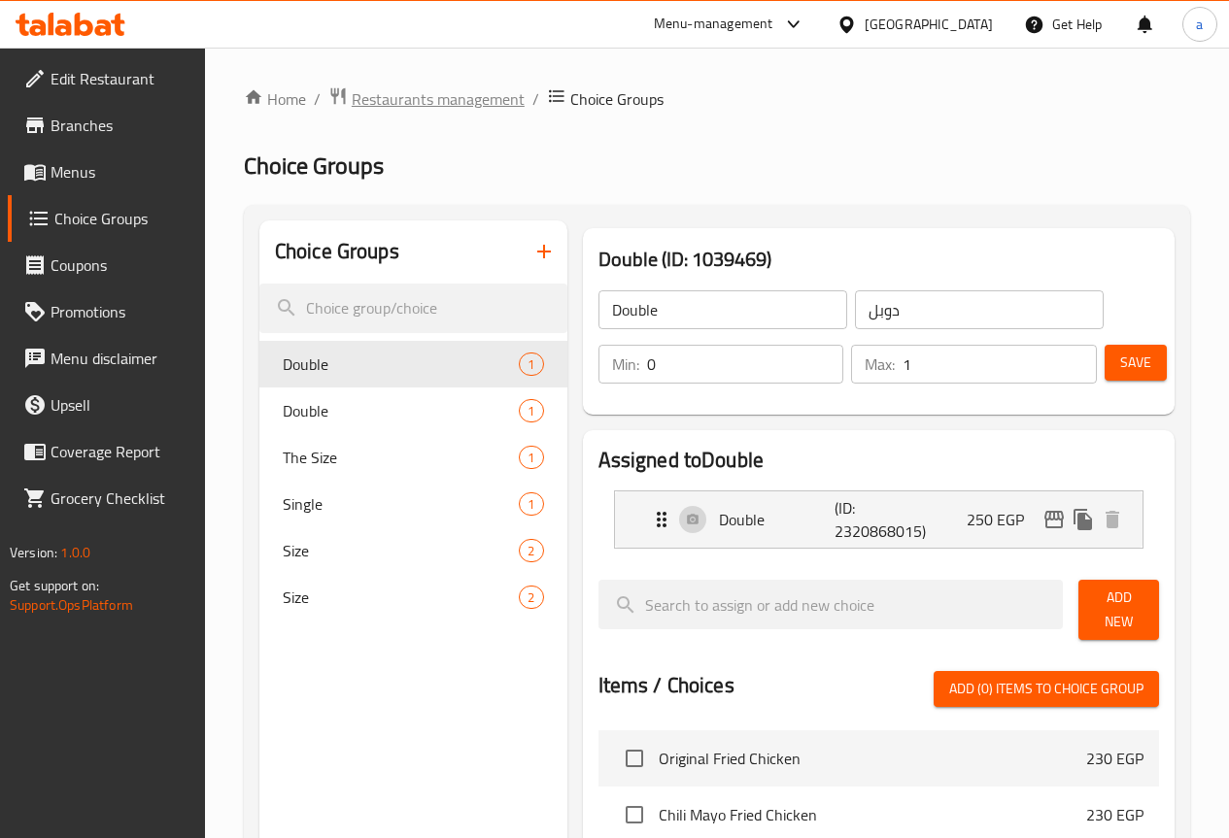
click at [390, 103] on span "Restaurants management" at bounding box center [438, 98] width 173 height 23
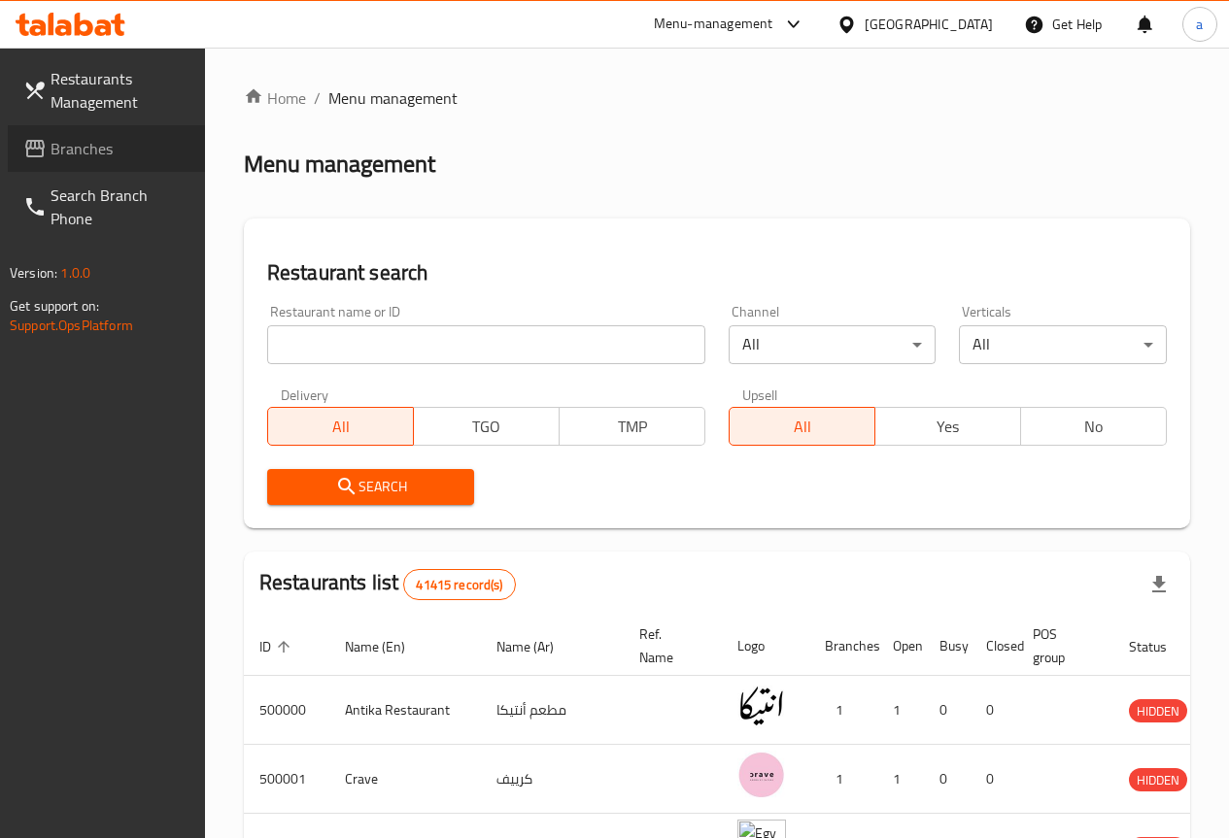
click at [128, 153] on span "Branches" at bounding box center [120, 148] width 139 height 23
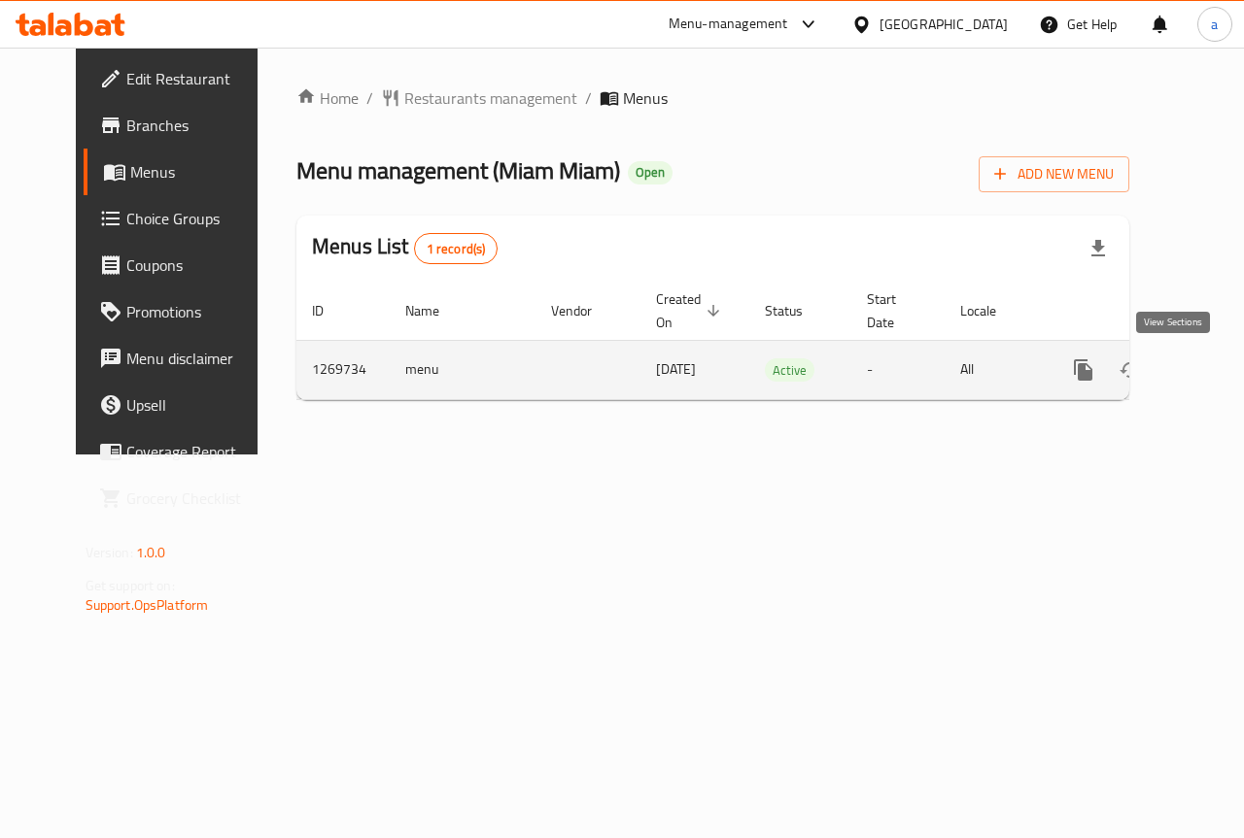
click at [1212, 366] on icon "enhanced table" at bounding box center [1223, 370] width 23 height 23
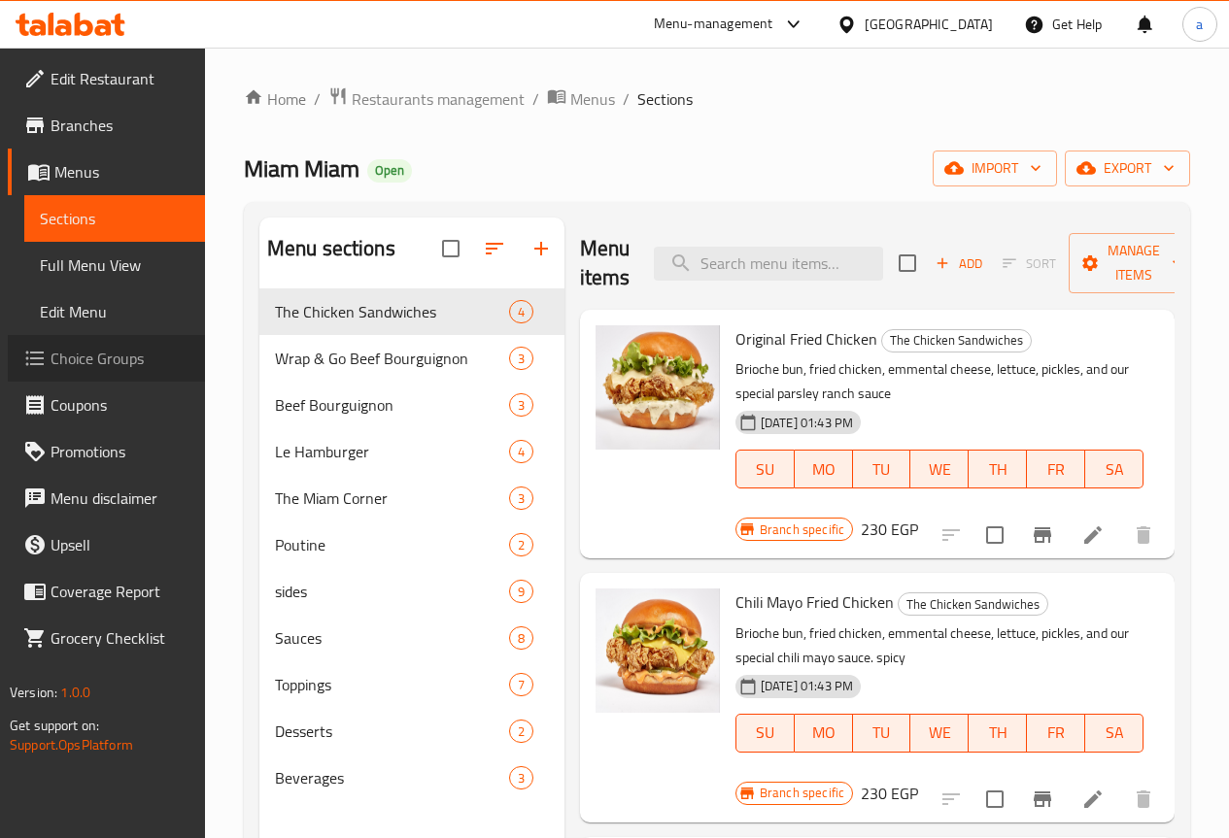
click at [117, 359] on span "Choice Groups" at bounding box center [120, 358] width 139 height 23
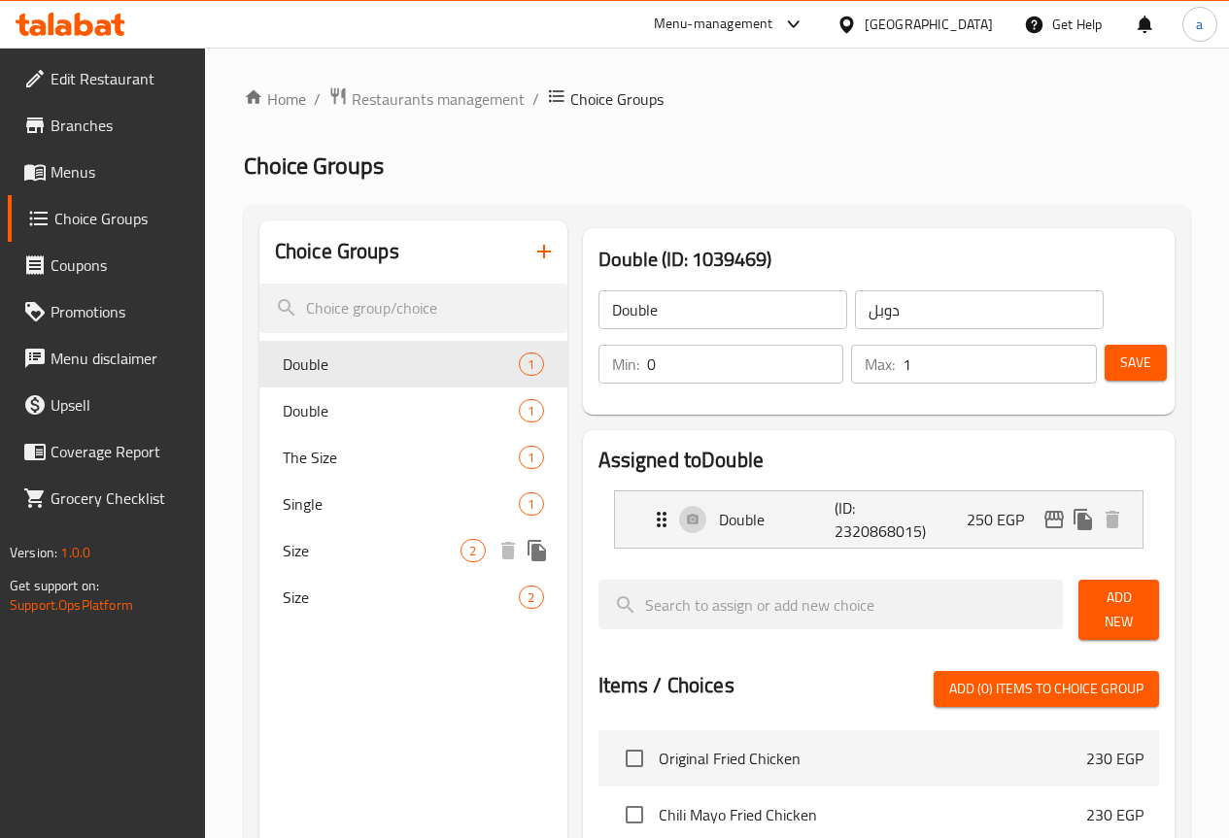
click at [304, 541] on span "Size" at bounding box center [372, 550] width 179 height 23
type input "Size"
type input "الحجم"
type input "2"
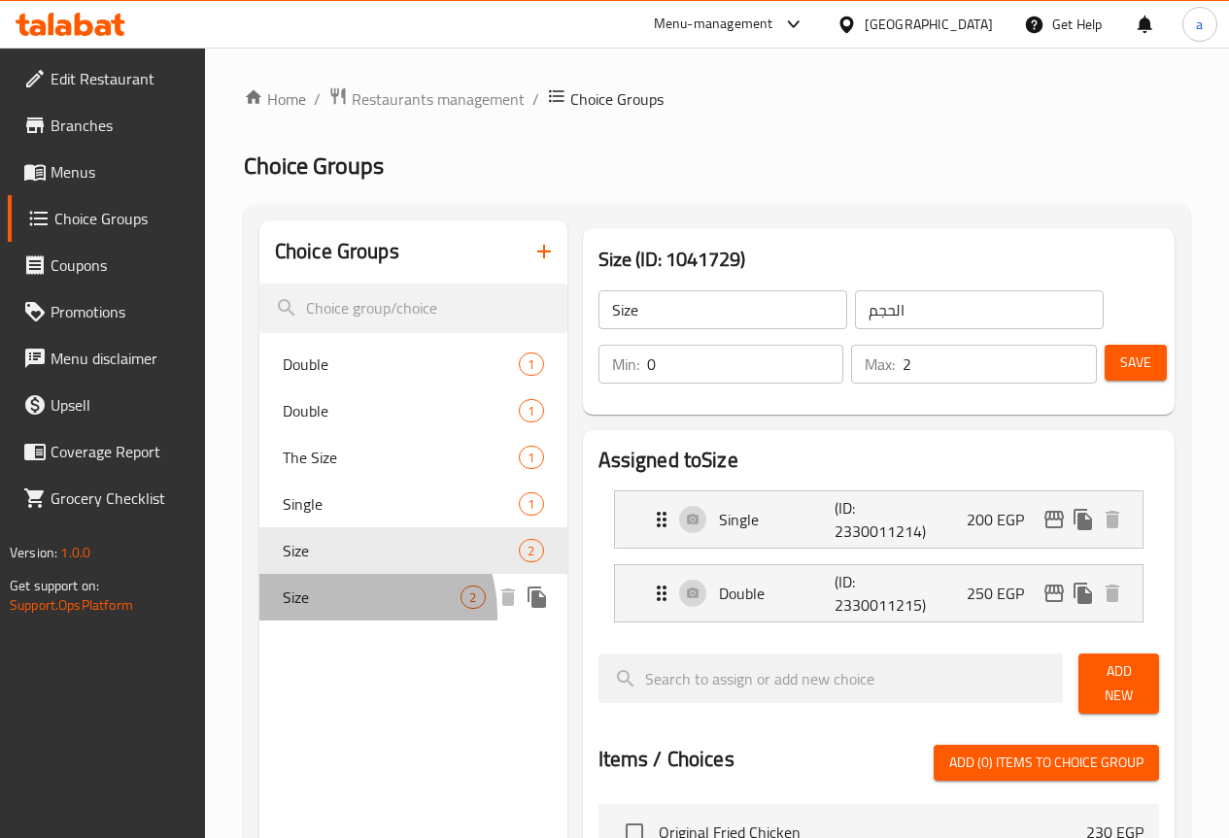
click at [348, 611] on div "Size 2" at bounding box center [413, 597] width 308 height 47
type input "Size"
type input "حجم"
type input "2"
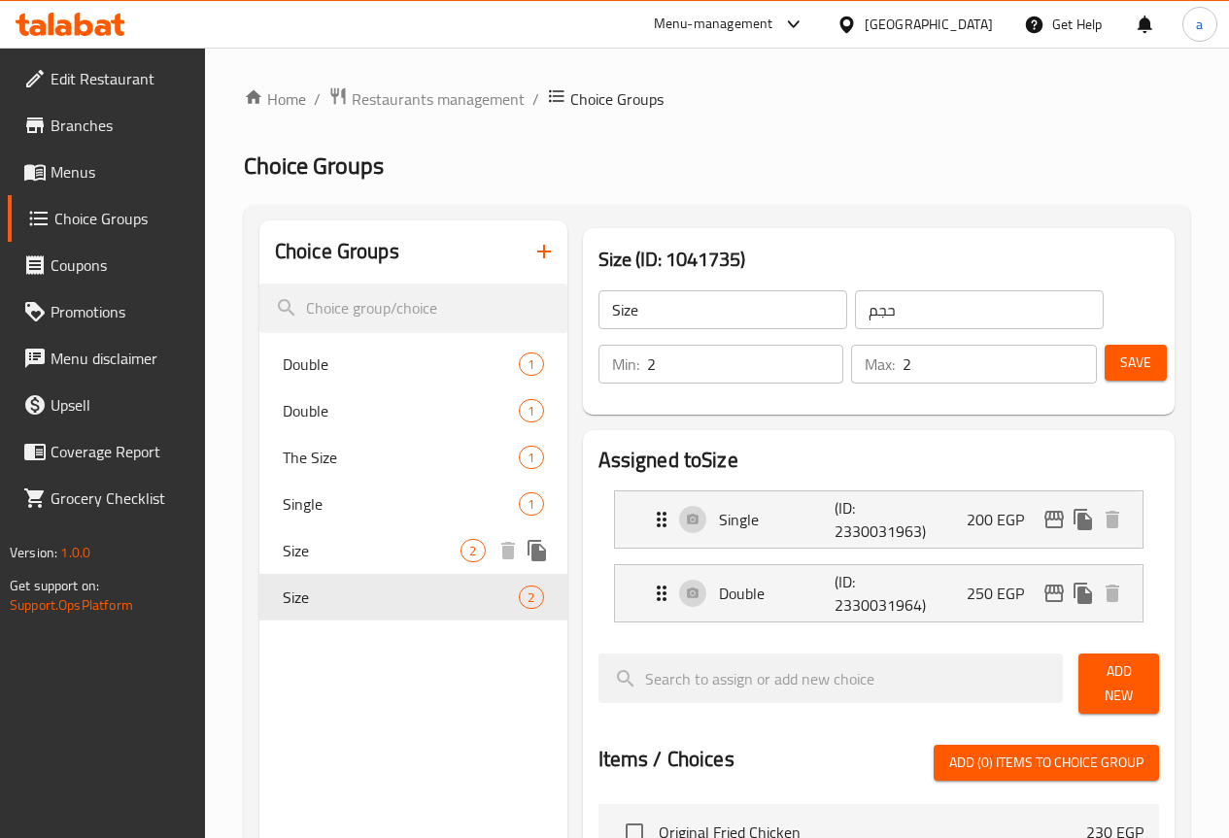
click at [341, 556] on span "Size" at bounding box center [372, 550] width 179 height 23
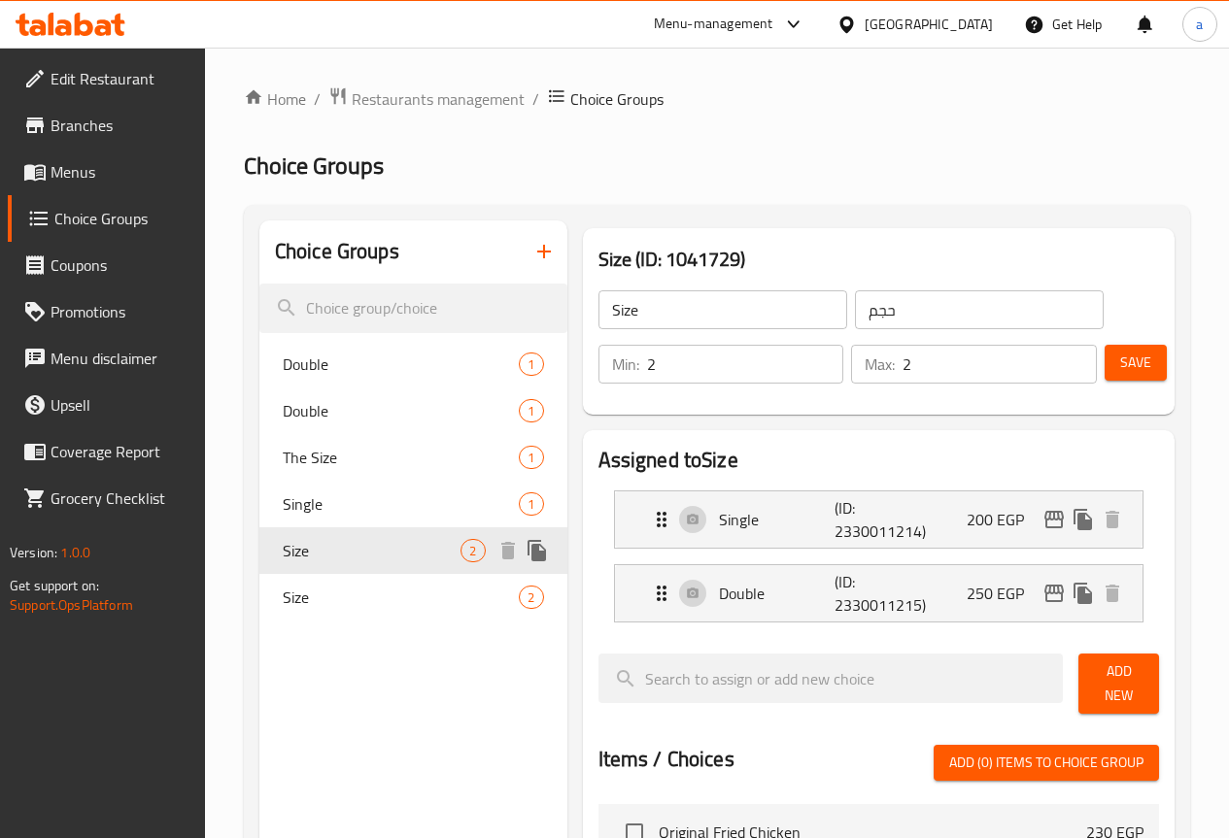
type input "Size"
type input "الحجم"
type input "0"
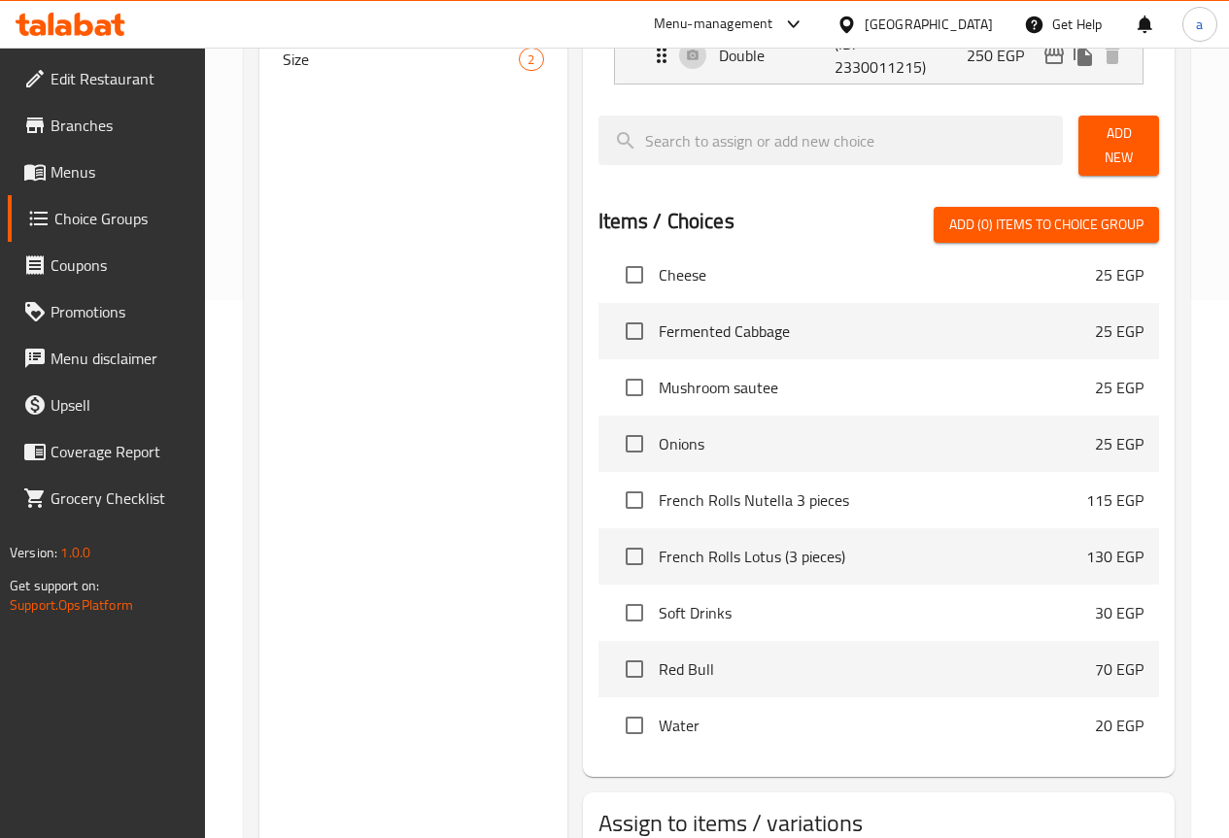
scroll to position [665, 0]
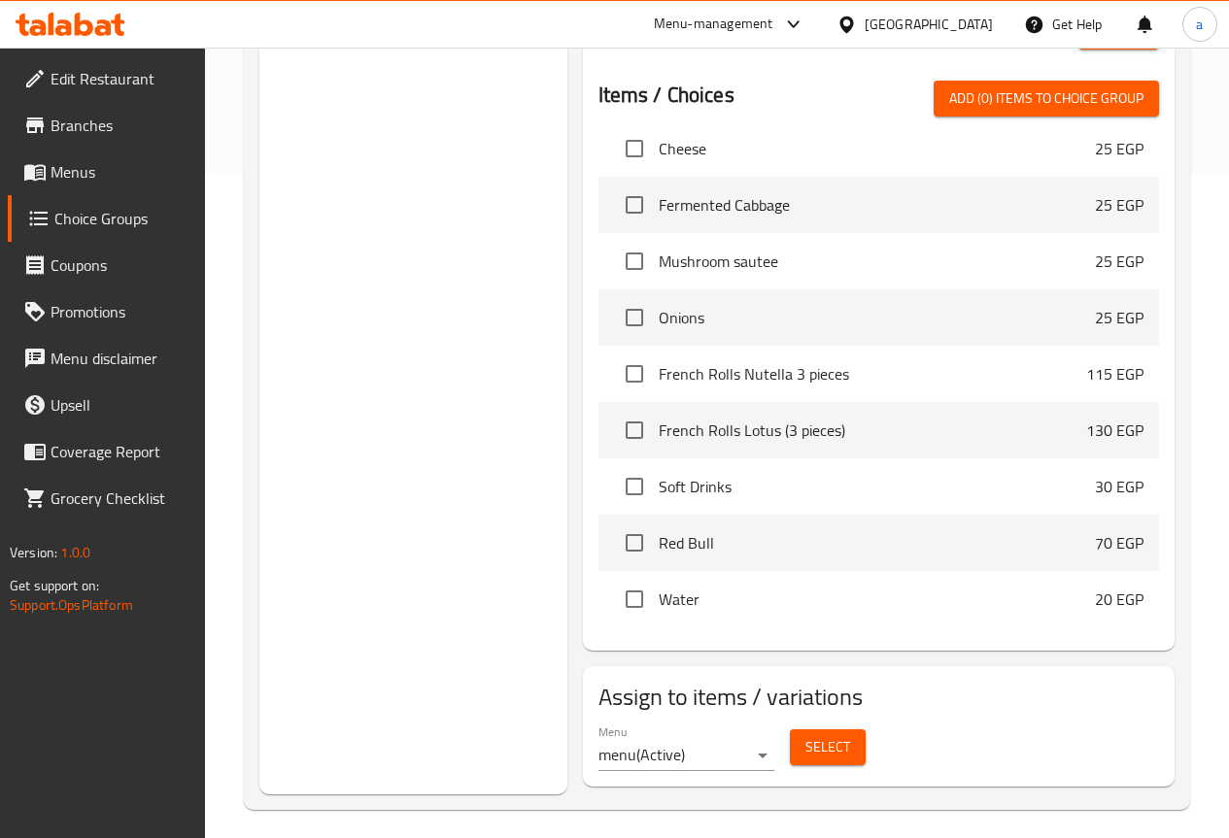
click at [805, 736] on span "Select" at bounding box center [827, 748] width 45 height 24
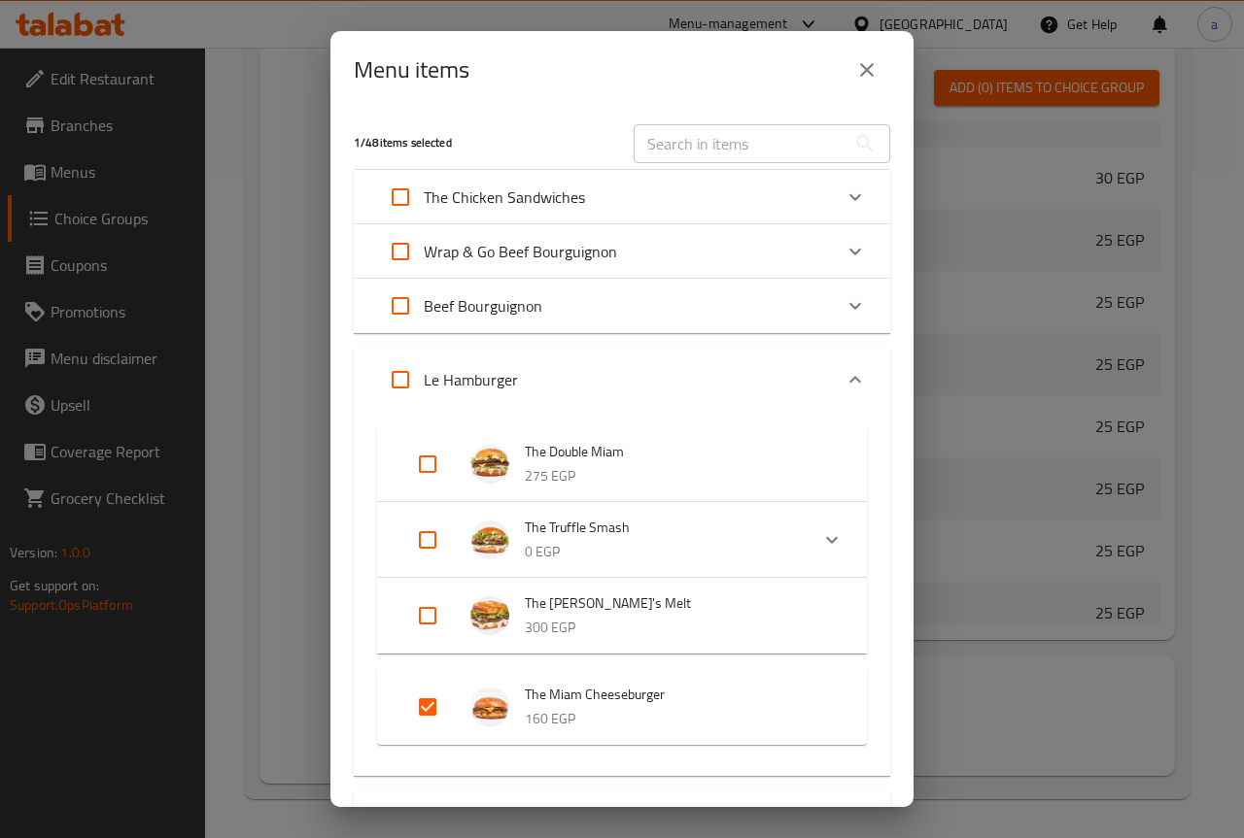
click at [865, 74] on icon "close" at bounding box center [866, 69] width 23 height 23
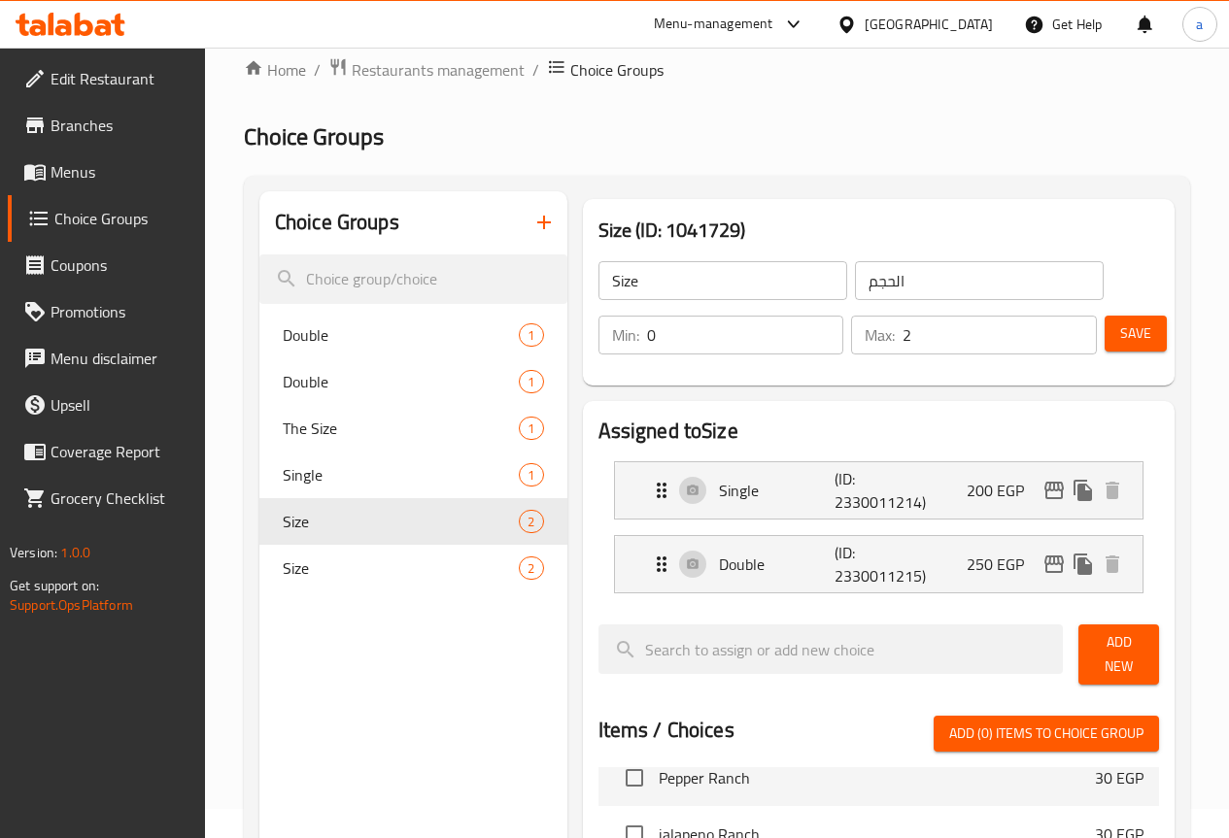
scroll to position [0, 0]
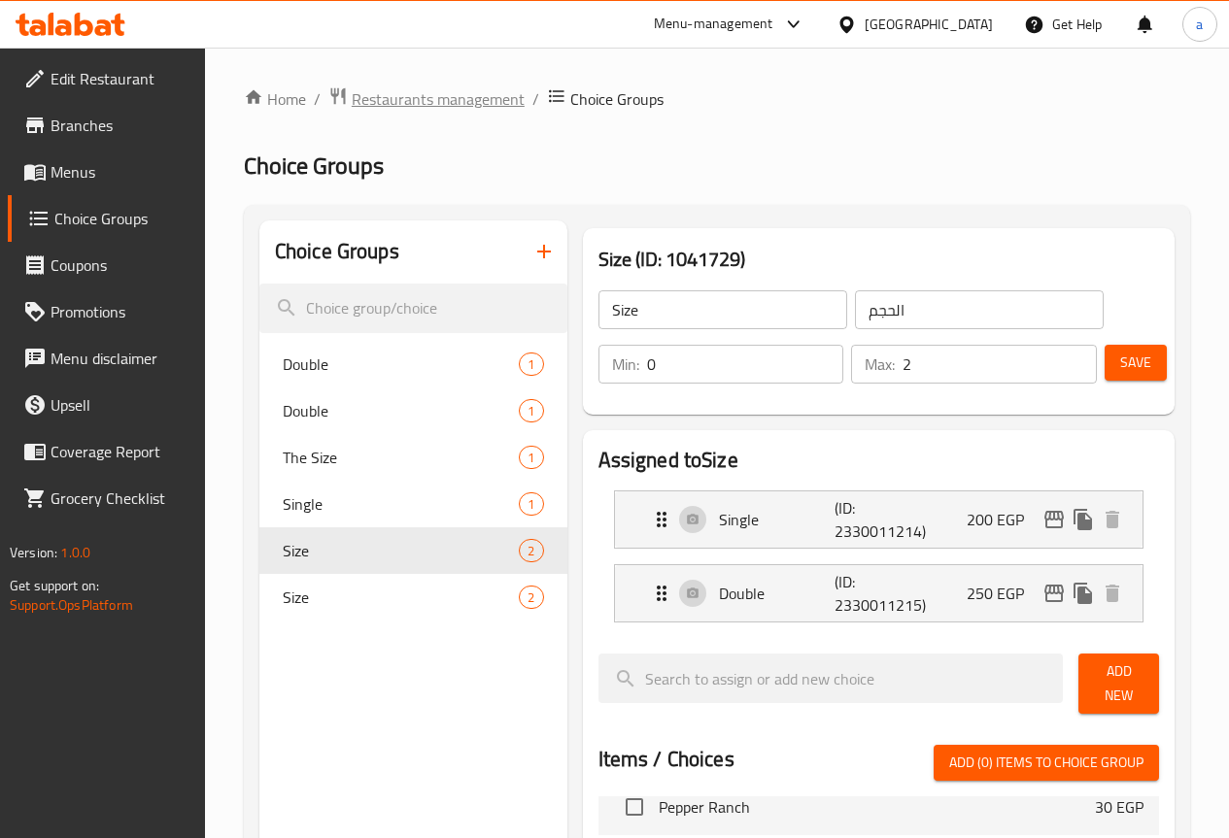
click at [396, 92] on span "Restaurants management" at bounding box center [438, 98] width 173 height 23
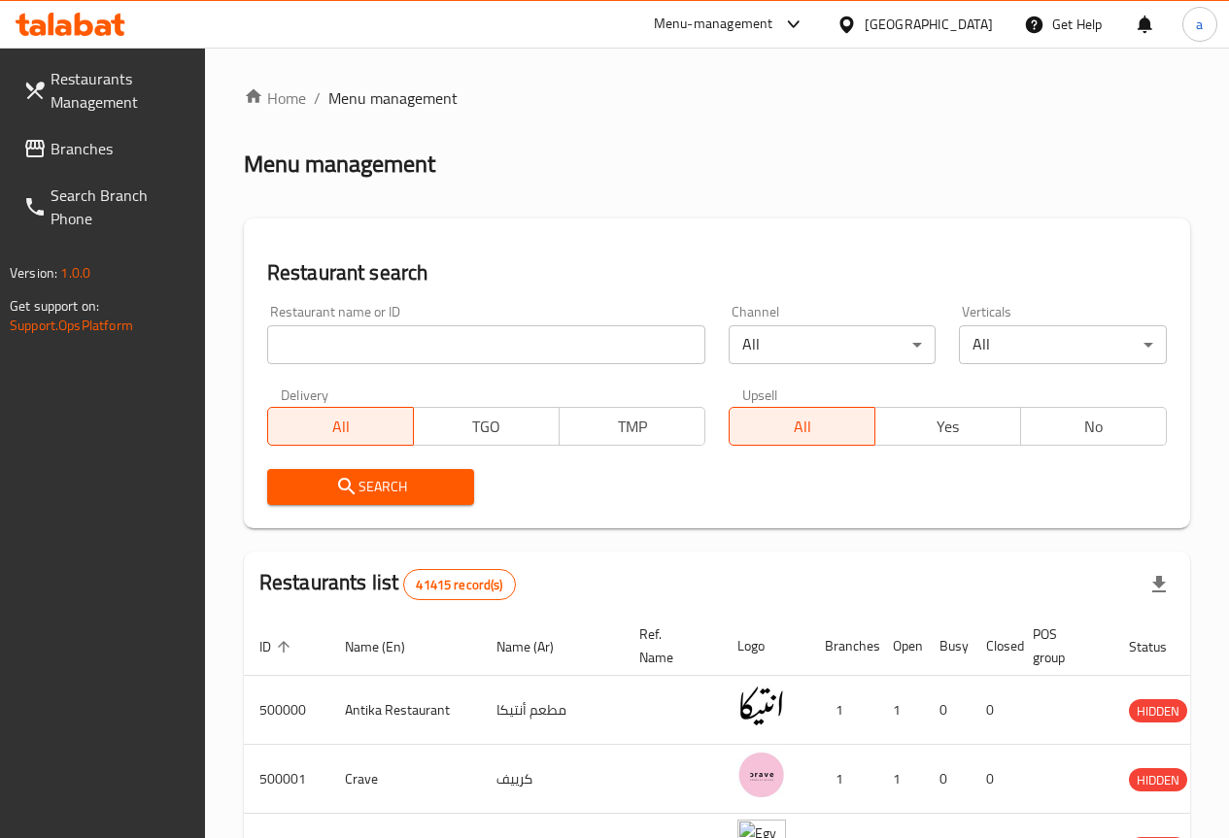
click at [92, 153] on span "Branches" at bounding box center [120, 148] width 139 height 23
